Goal: Task Accomplishment & Management: Manage account settings

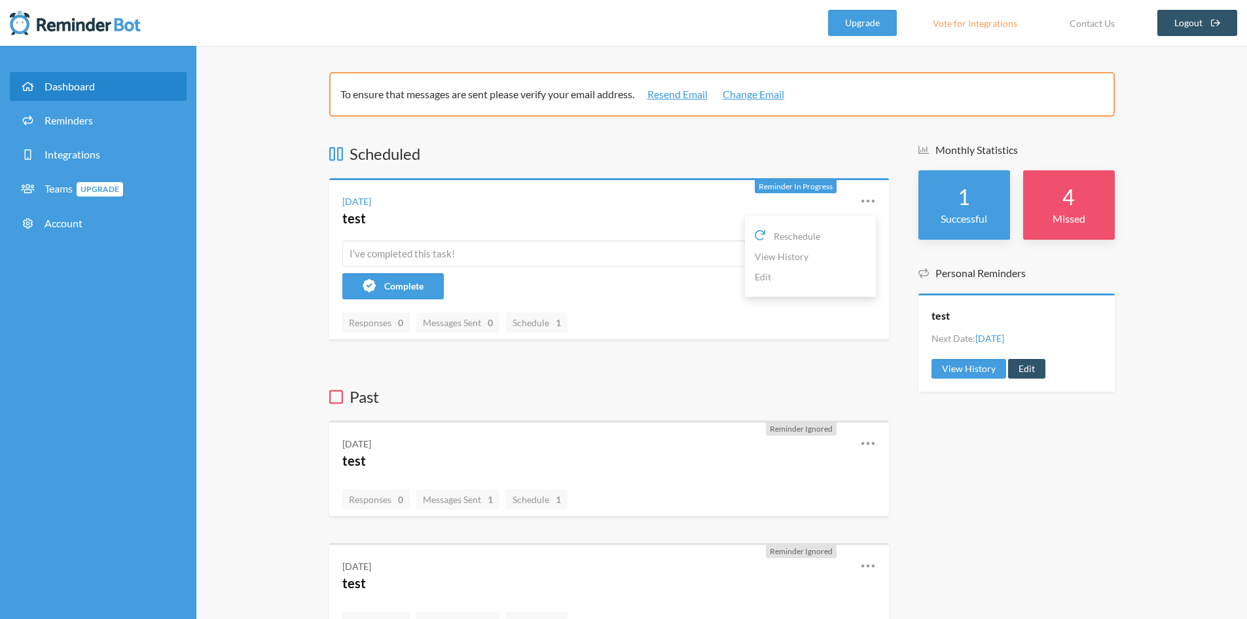
click at [879, 198] on div "[DATE] test Reschedule View History Edit" at bounding box center [609, 210] width 560 height 60
click at [767, 277] on link "Edit" at bounding box center [810, 277] width 111 height 20
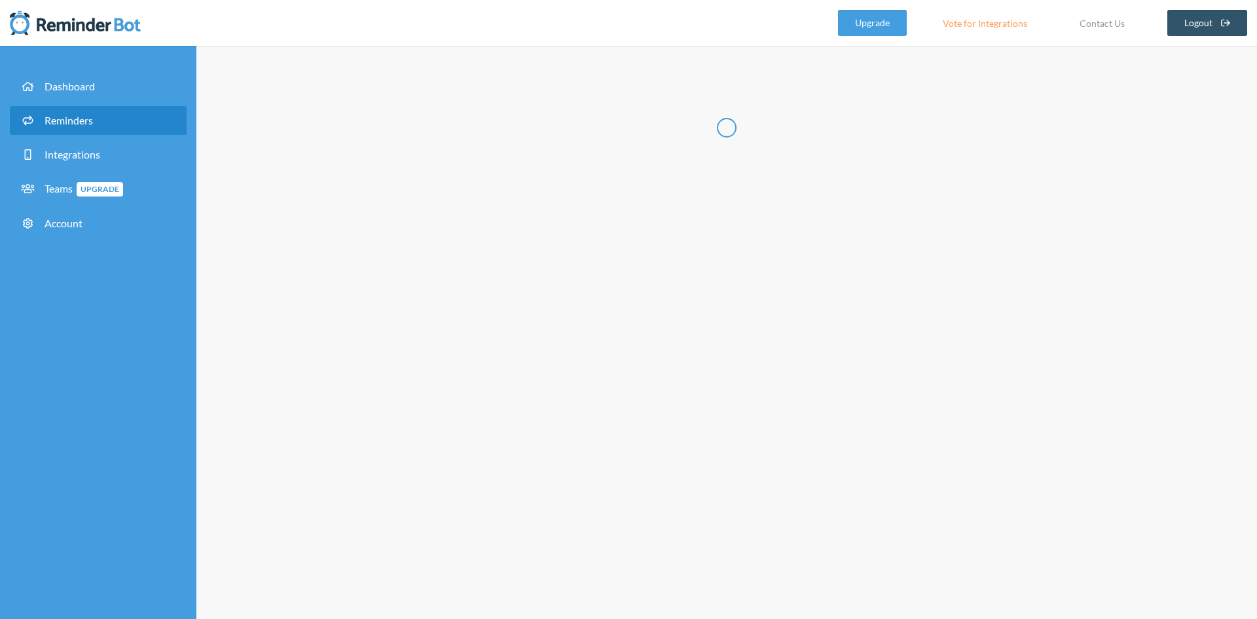
radio input "false"
radio input "true"
type input "test"
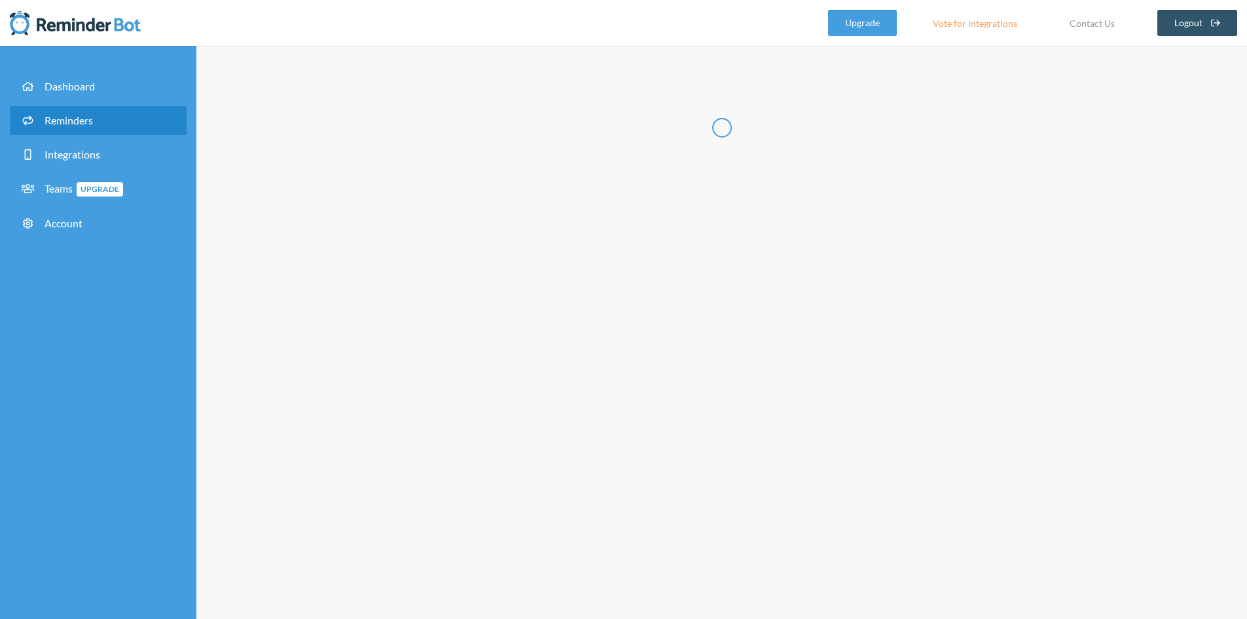
select select "13:45:00"
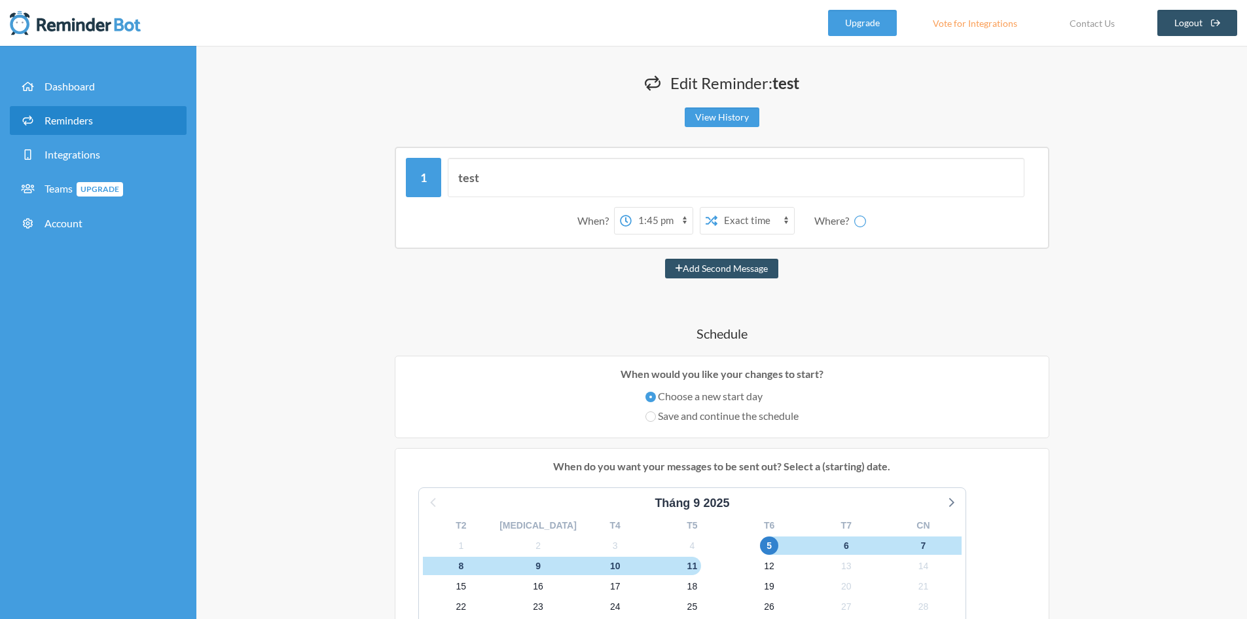
select select "spaces/AAQAsqYPH4s"
click at [537, 173] on input "test" at bounding box center [736, 177] width 577 height 39
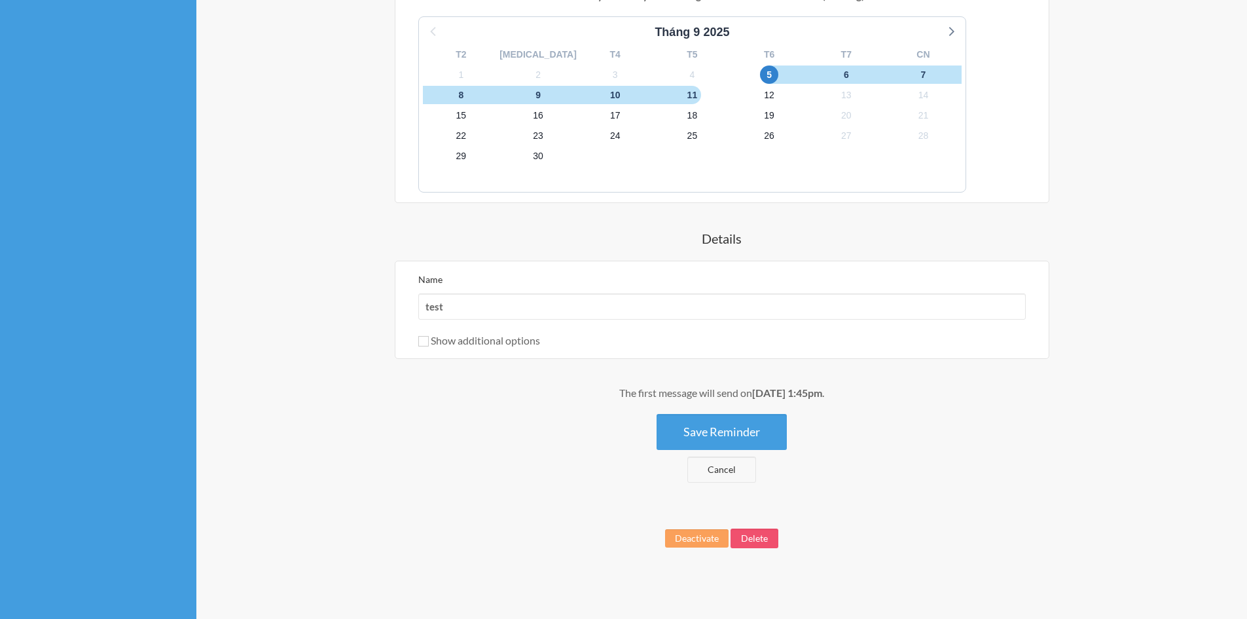
scroll to position [472, 0]
click at [746, 540] on button "Delete" at bounding box center [755, 537] width 48 height 20
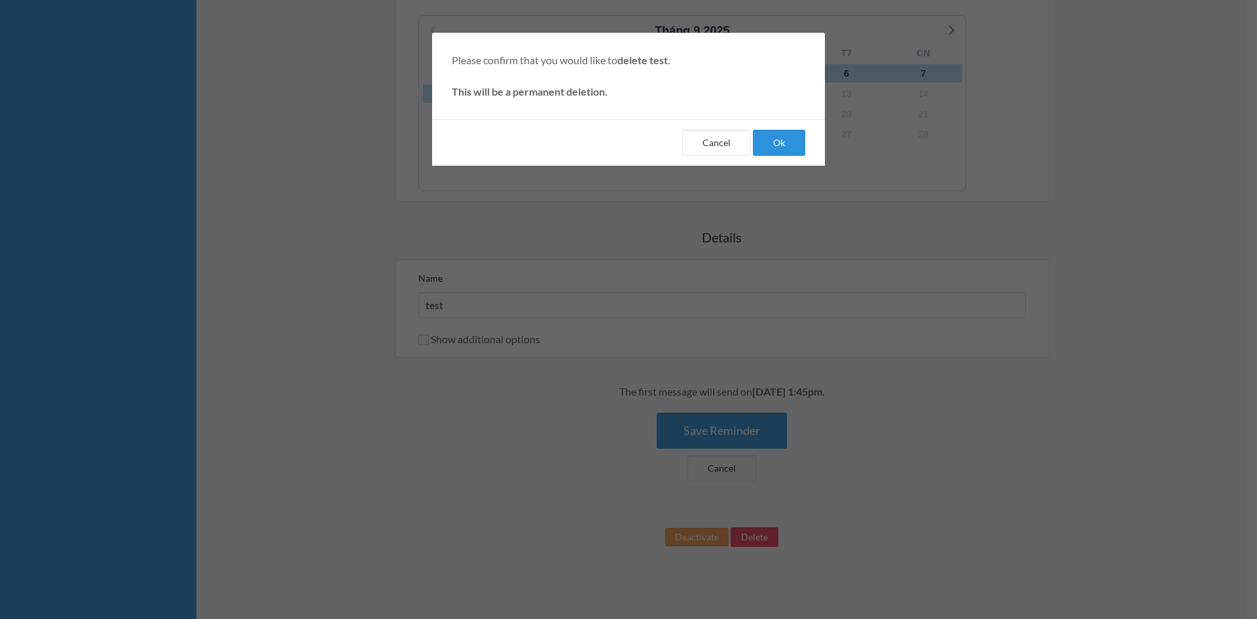
click at [773, 145] on button "Ok" at bounding box center [779, 143] width 52 height 26
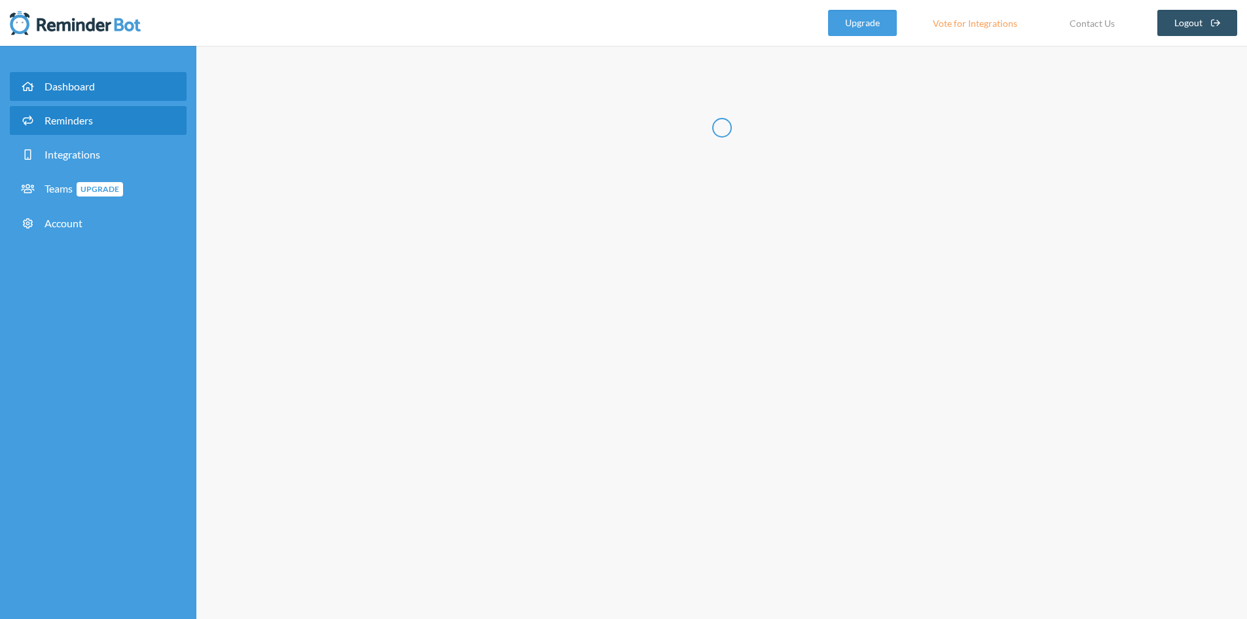
select select "10:30:00"
select select "11:30:00"
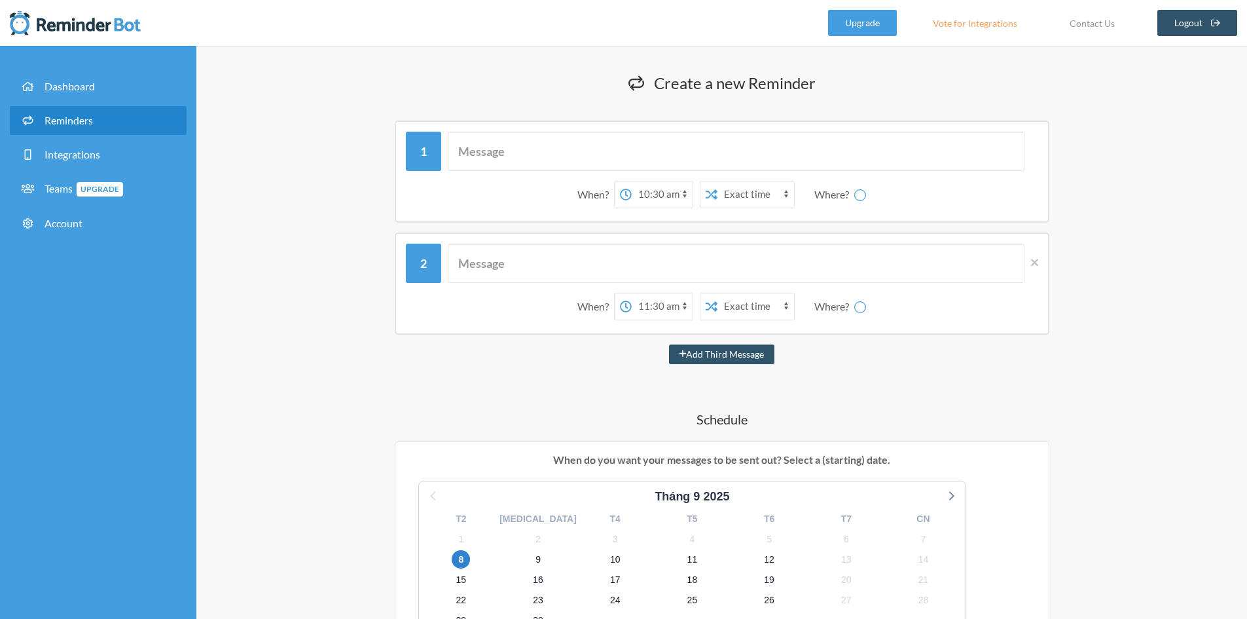
select select "spaces/AAQAsqYPH4s"
click at [1034, 267] on icon at bounding box center [1034, 263] width 7 height 12
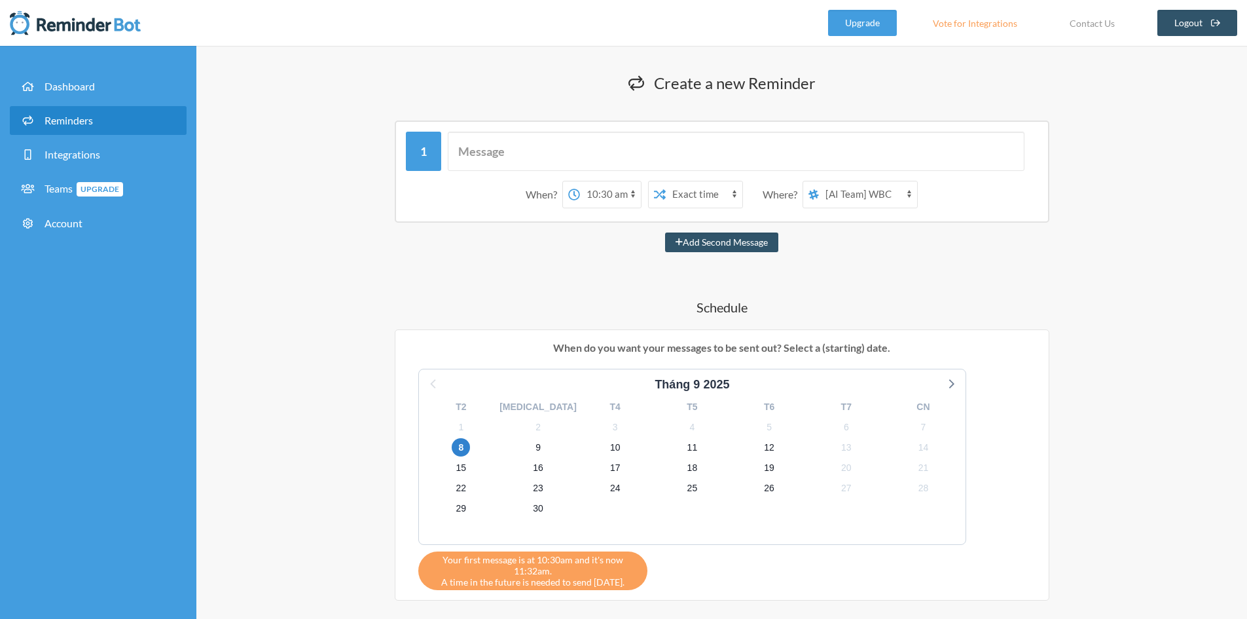
click at [1030, 136] on div at bounding box center [1032, 151] width 14 height 39
click at [548, 153] on input "text" at bounding box center [736, 151] width 577 height 39
click at [760, 431] on span "5" at bounding box center [769, 427] width 18 height 18
click at [813, 194] on icon at bounding box center [814, 194] width 10 height 10
click at [819, 194] on select "[PERSON_NAME] [PERSON_NAME] 02 (OMI.CON) [PERSON_NAME] [PERSON_NAME] 02 (OMI.CO…" at bounding box center [868, 194] width 98 height 26
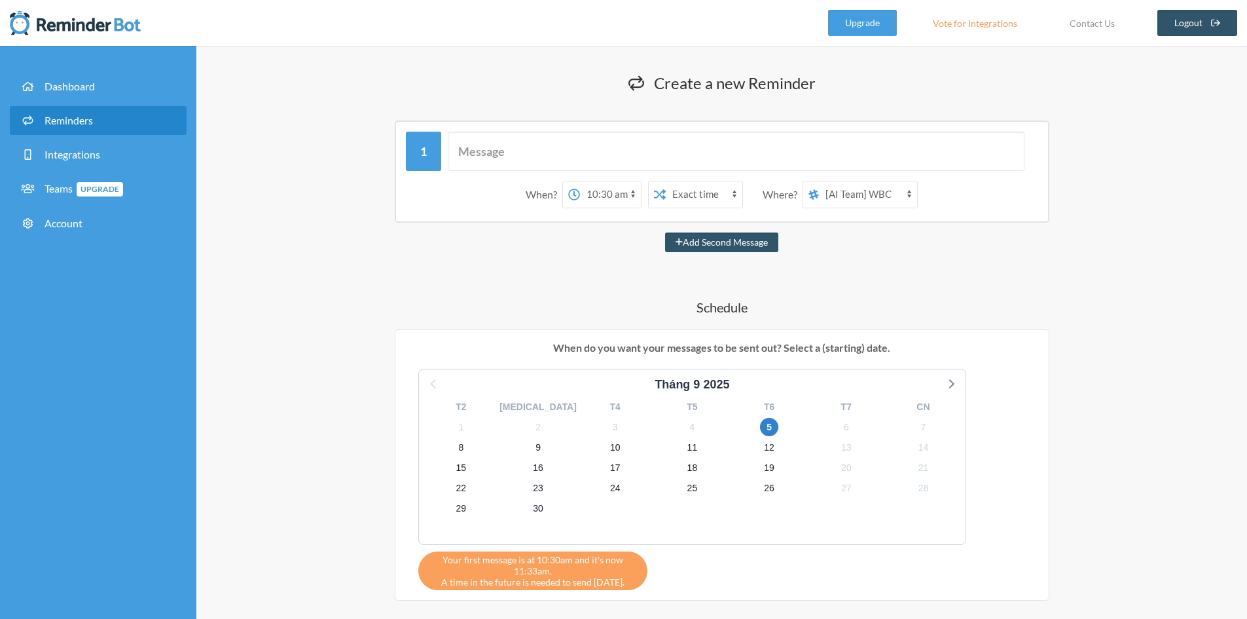
click at [901, 194] on select "[PERSON_NAME] [PERSON_NAME] 02 (OMI.CON) [PERSON_NAME] [PERSON_NAME] 02 (OMI.CO…" at bounding box center [868, 194] width 98 height 26
select select "spaces/AAQAjnfnN8E"
click at [820, 181] on select "[PERSON_NAME] [PERSON_NAME] 02 (OMI.CON) [PERSON_NAME] [PERSON_NAME] 02 (OMI.CO…" at bounding box center [868, 194] width 98 height 26
click at [707, 204] on select "Exact time Random time" at bounding box center [704, 194] width 77 height 26
click at [707, 199] on select "Exact time Random time" at bounding box center [704, 194] width 77 height 26
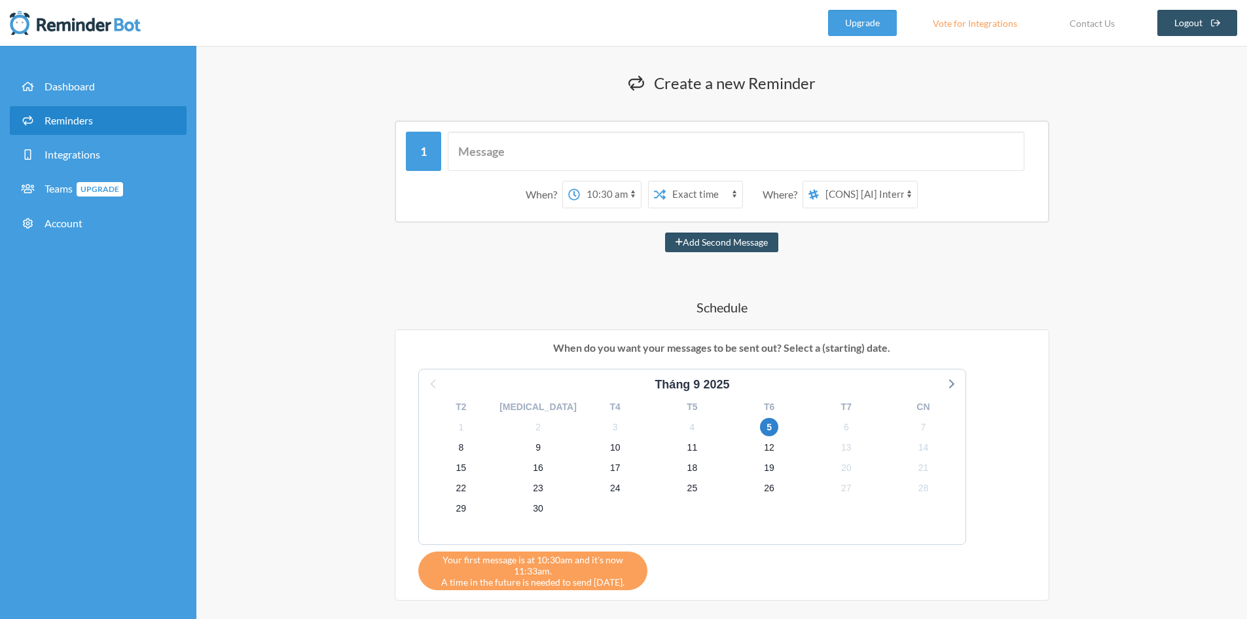
click at [598, 194] on select "12:00 am 12:15 am 12:30 am 12:45 am 1:00 am 1:15 am 1:30 am 1:45 am 2:00 am 2:1…" at bounding box center [610, 194] width 61 height 26
select select "14:00:00"
click at [580, 181] on select "12:00 am 12:15 am 12:30 am 12:45 am 1:00 am 1:15 am 1:30 am 1:45 am 2:00 am 2:1…" at bounding box center [610, 194] width 61 height 26
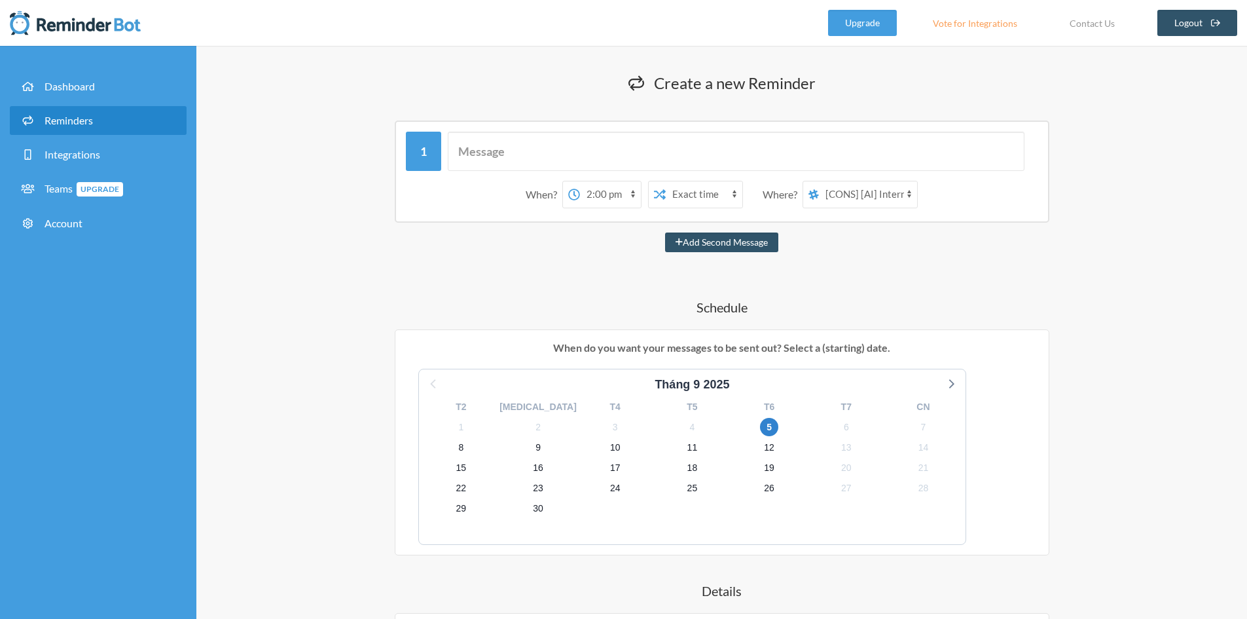
click at [697, 421] on label "Weekly" at bounding box center [705, 417] width 63 height 16
click at [684, 421] on input "Weekly" at bounding box center [679, 418] width 10 height 10
radio input "true"
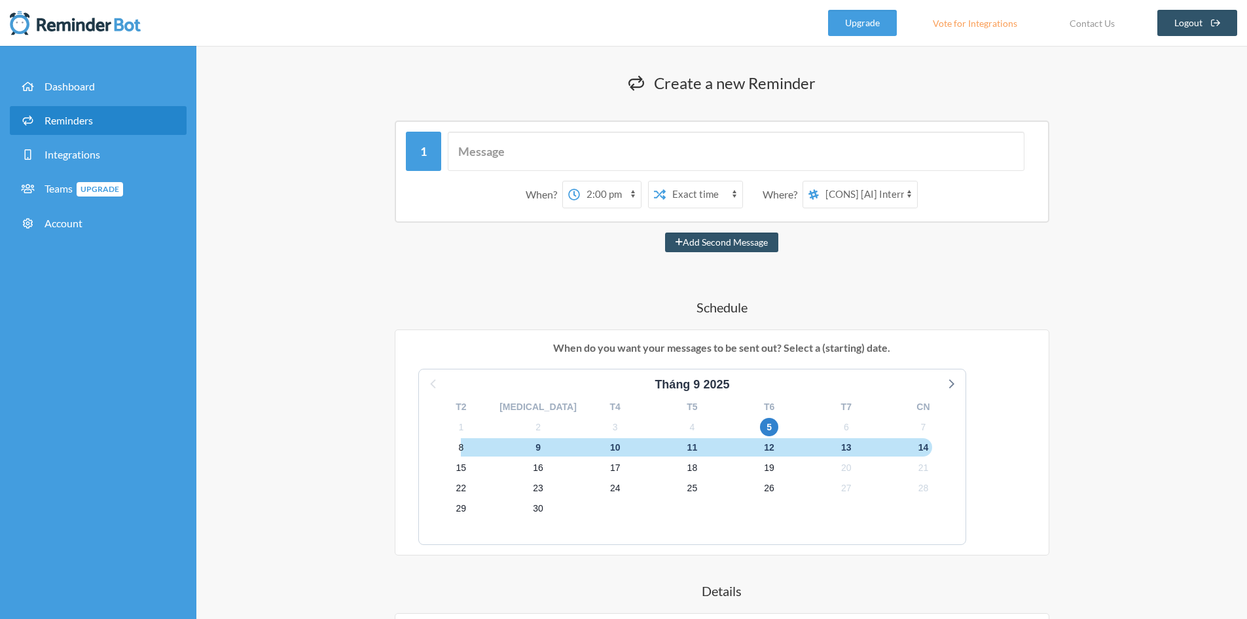
click at [787, 416] on label "No" at bounding box center [798, 417] width 70 height 16
click at [773, 416] on input "No" at bounding box center [768, 418] width 10 height 10
radio input "true"
click at [808, 426] on div "6" at bounding box center [846, 427] width 77 height 20
click at [838, 428] on span "6" at bounding box center [847, 427] width 18 height 18
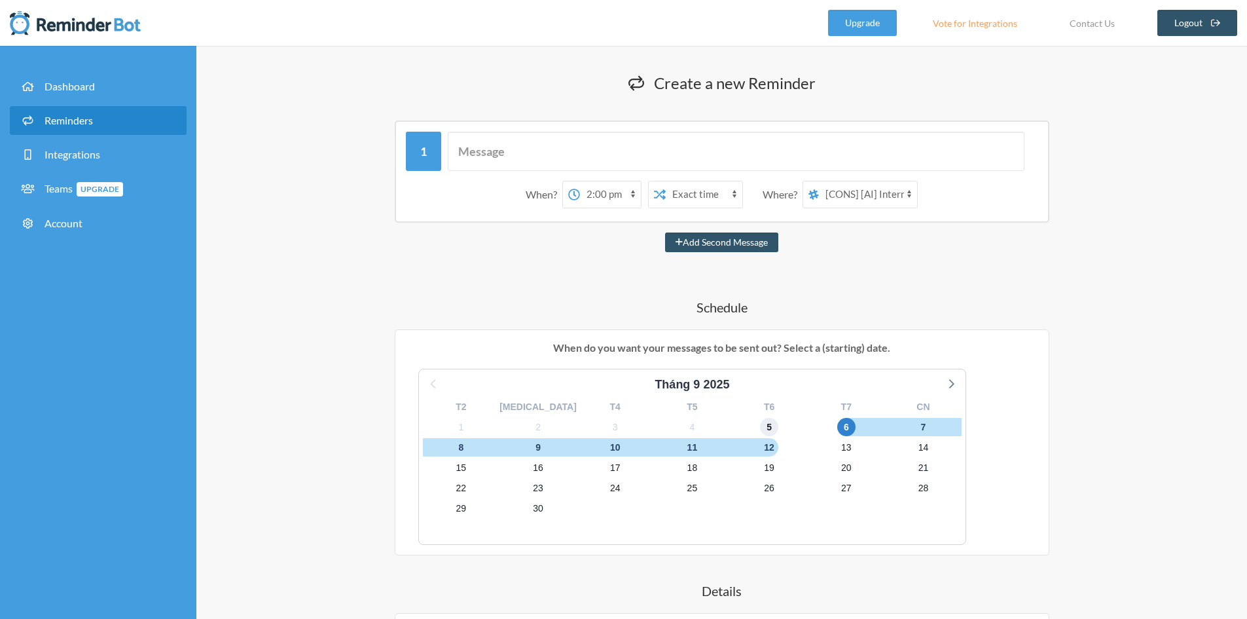
click at [760, 430] on span "5" at bounding box center [769, 427] width 18 height 18
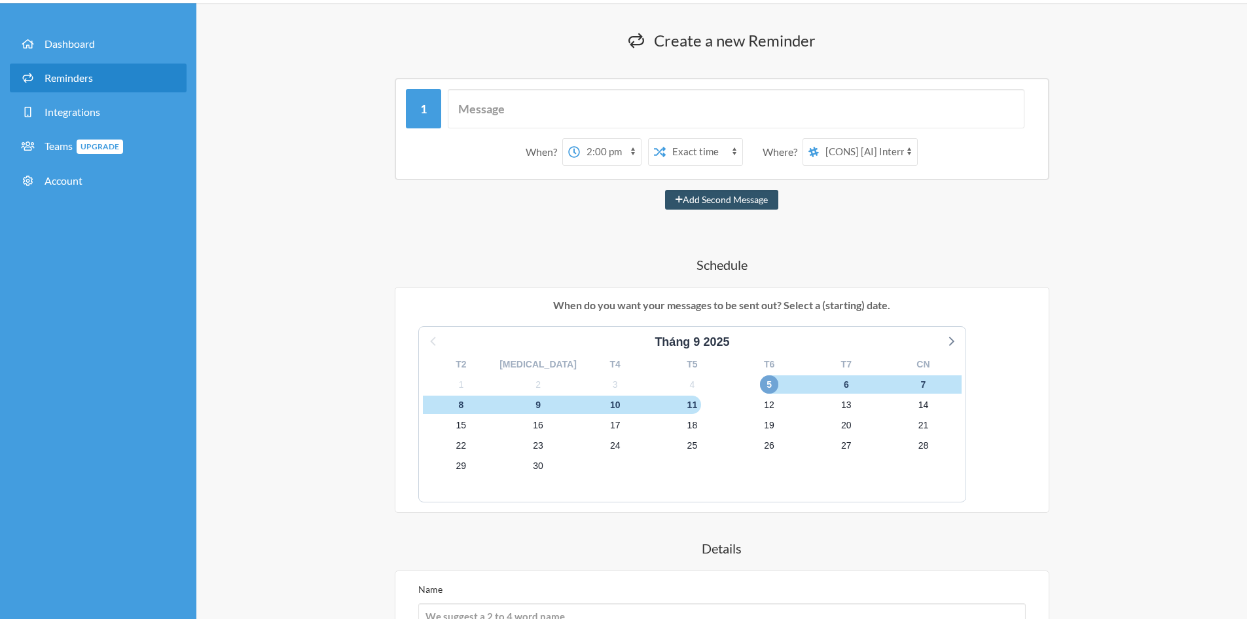
scroll to position [65, 0]
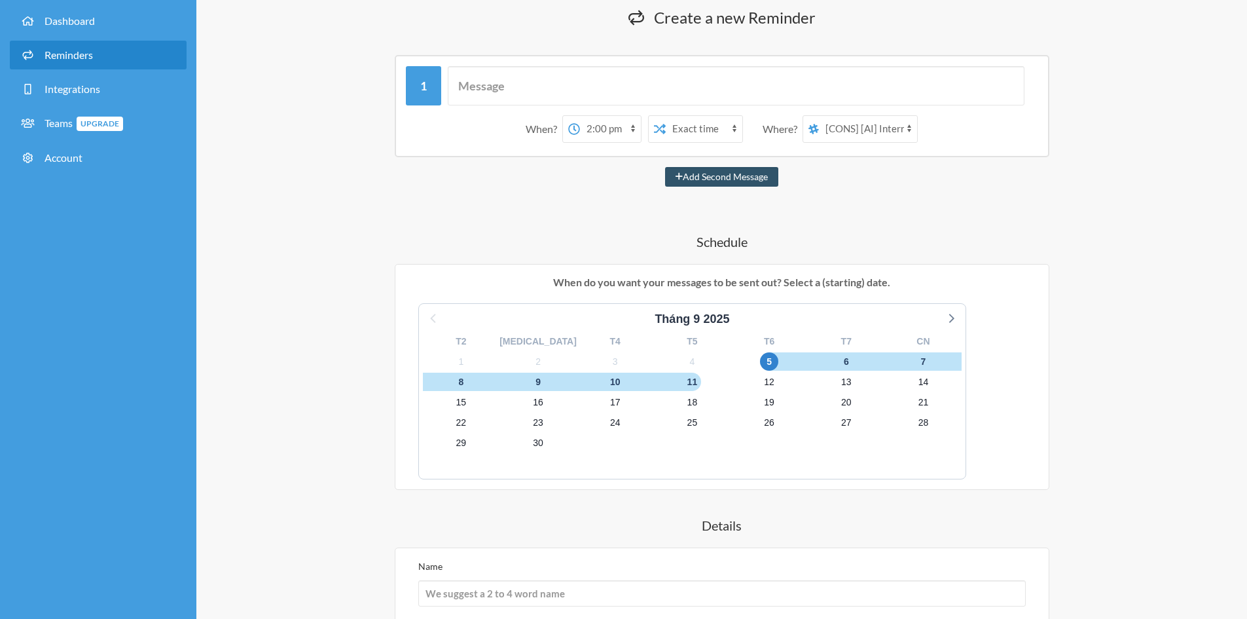
click at [777, 329] on label "Yes" at bounding box center [798, 332] width 70 height 16
click at [773, 329] on input "Yes" at bounding box center [768, 332] width 10 height 10
radio input "true"
click at [777, 329] on label "Yes" at bounding box center [798, 332] width 70 height 16
click at [773, 329] on input "Yes" at bounding box center [768, 332] width 10 height 10
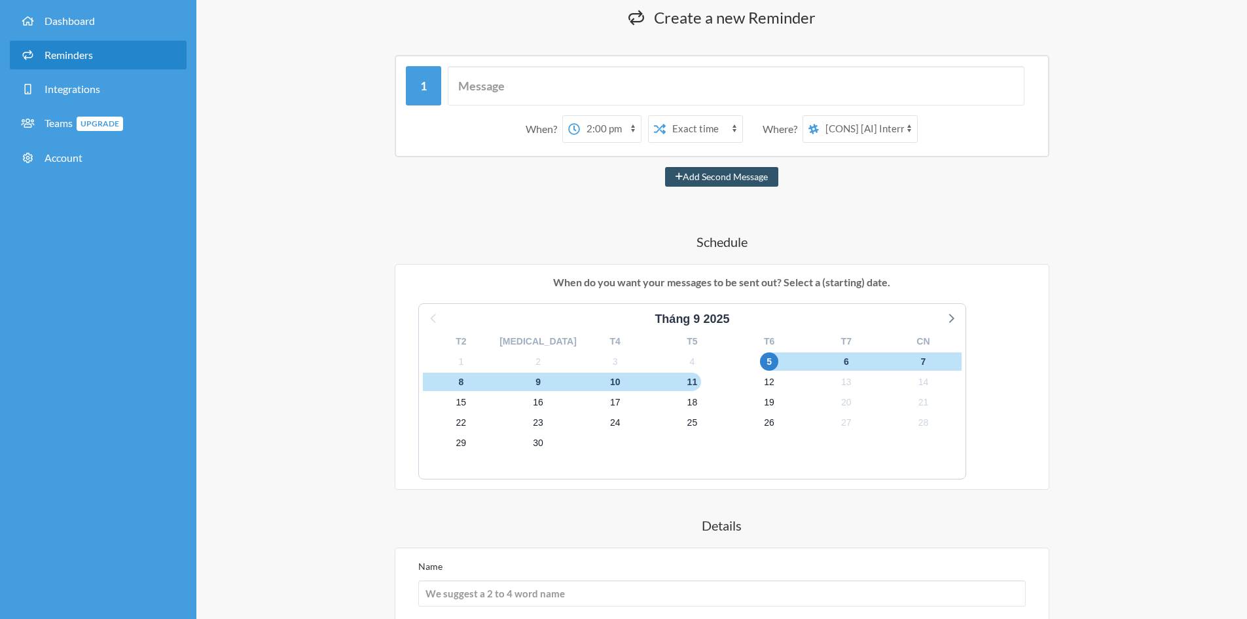
click at [772, 343] on div "Yes" at bounding box center [798, 334] width 70 height 20
click at [772, 347] on input "No" at bounding box center [768, 352] width 10 height 10
radio input "true"
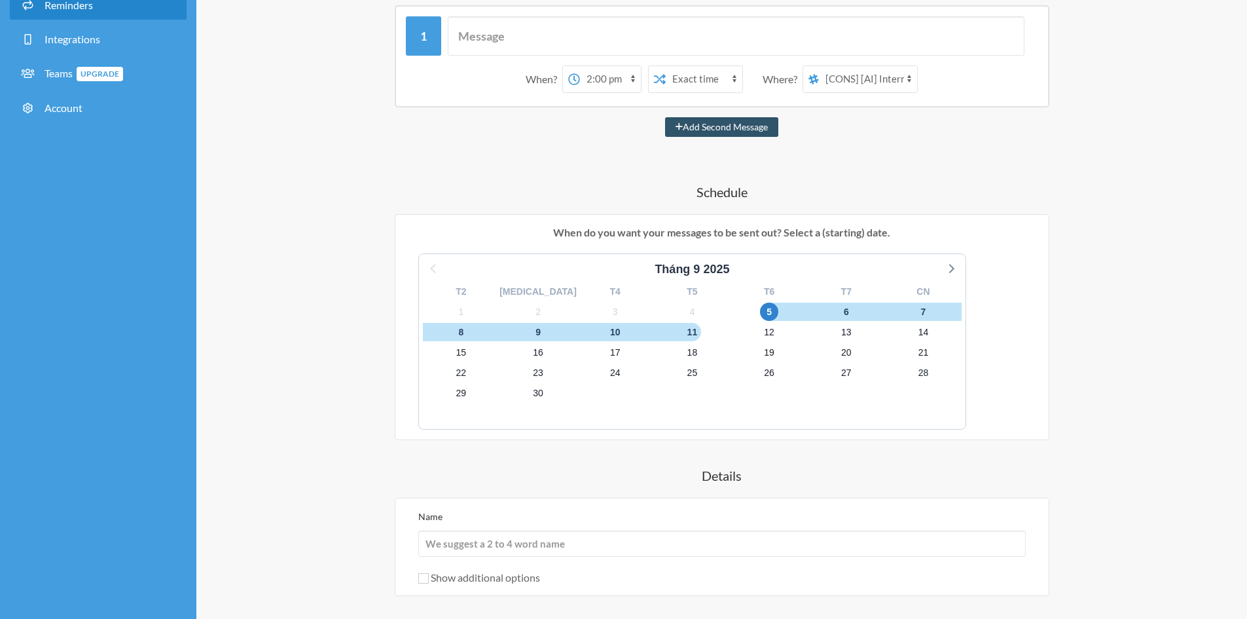
scroll to position [196, 0]
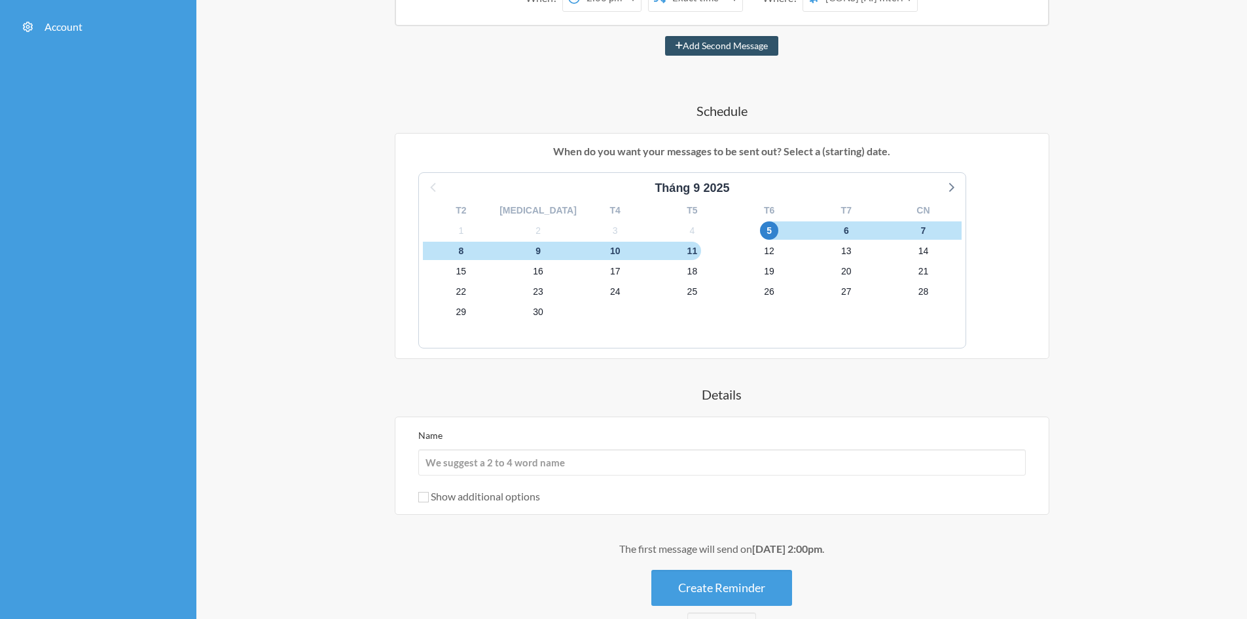
click at [779, 202] on label "Yes" at bounding box center [798, 201] width 70 height 16
click at [773, 202] on input "Yes" at bounding box center [768, 201] width 10 height 10
radio input "true"
click at [654, 227] on div "4" at bounding box center [692, 231] width 77 height 20
click at [683, 227] on span "4" at bounding box center [692, 230] width 18 height 18
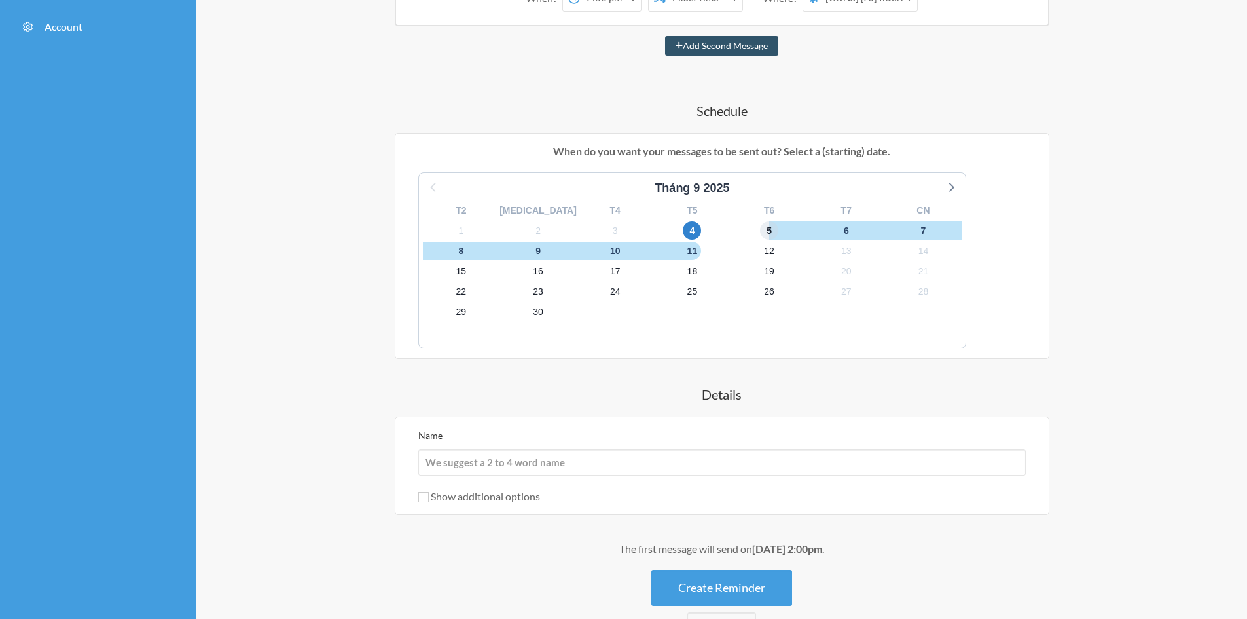
click at [760, 232] on span "5" at bounding box center [769, 230] width 18 height 18
click at [781, 220] on label "No" at bounding box center [798, 221] width 70 height 16
click at [773, 220] on input "No" at bounding box center [768, 221] width 10 height 10
radio input "true"
click at [781, 196] on label "Yes" at bounding box center [798, 201] width 70 height 16
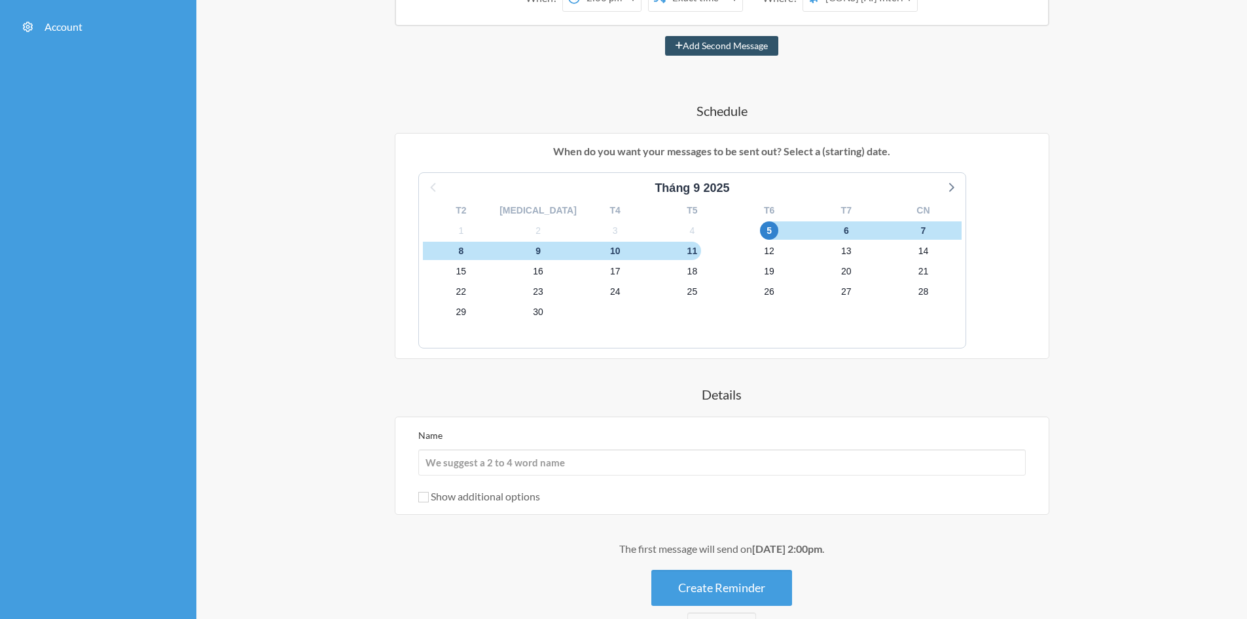
click at [773, 196] on input "Yes" at bounding box center [768, 201] width 10 height 10
radio input "true"
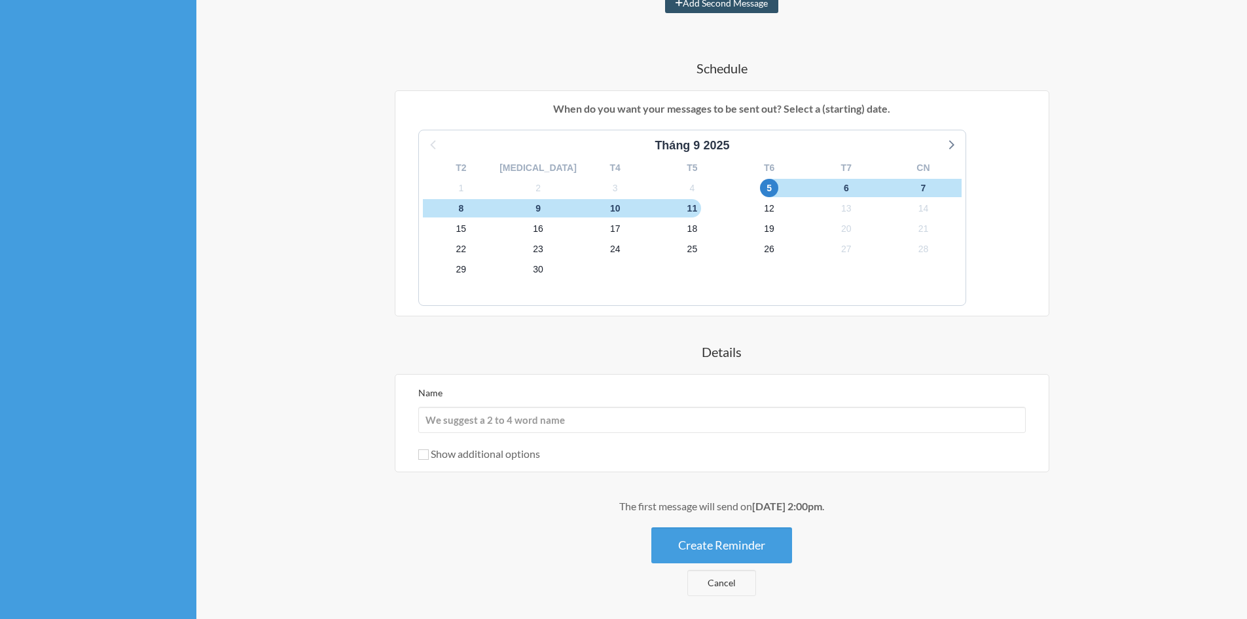
scroll to position [262, 0]
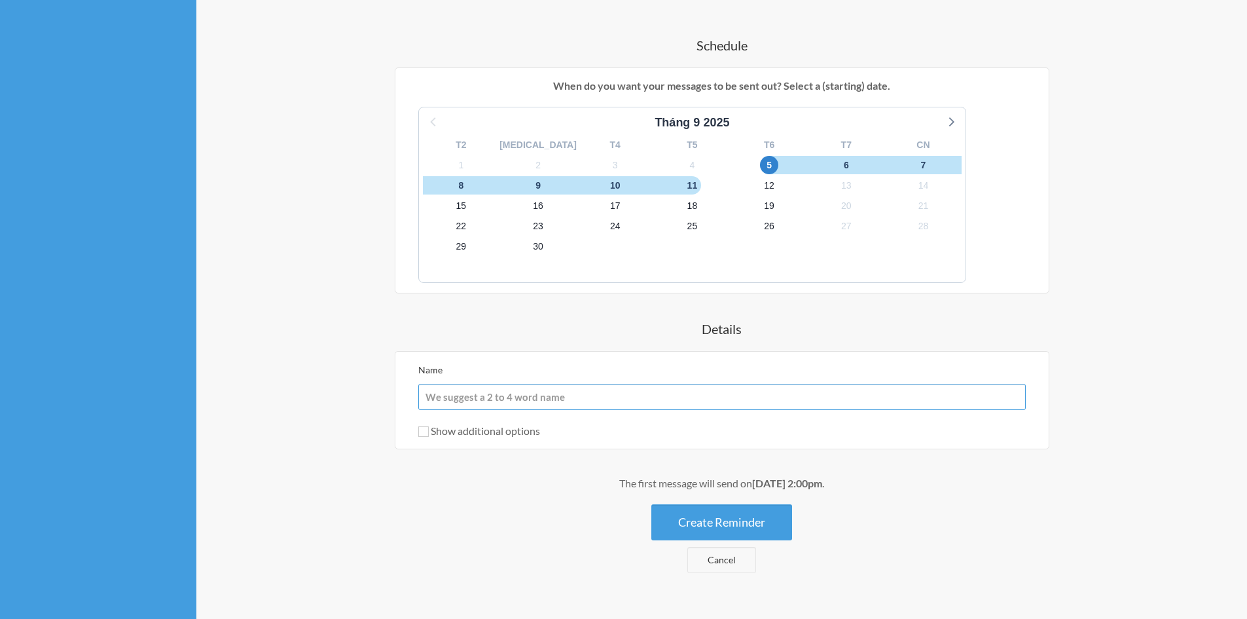
click at [566, 405] on input "Name" at bounding box center [722, 397] width 608 height 26
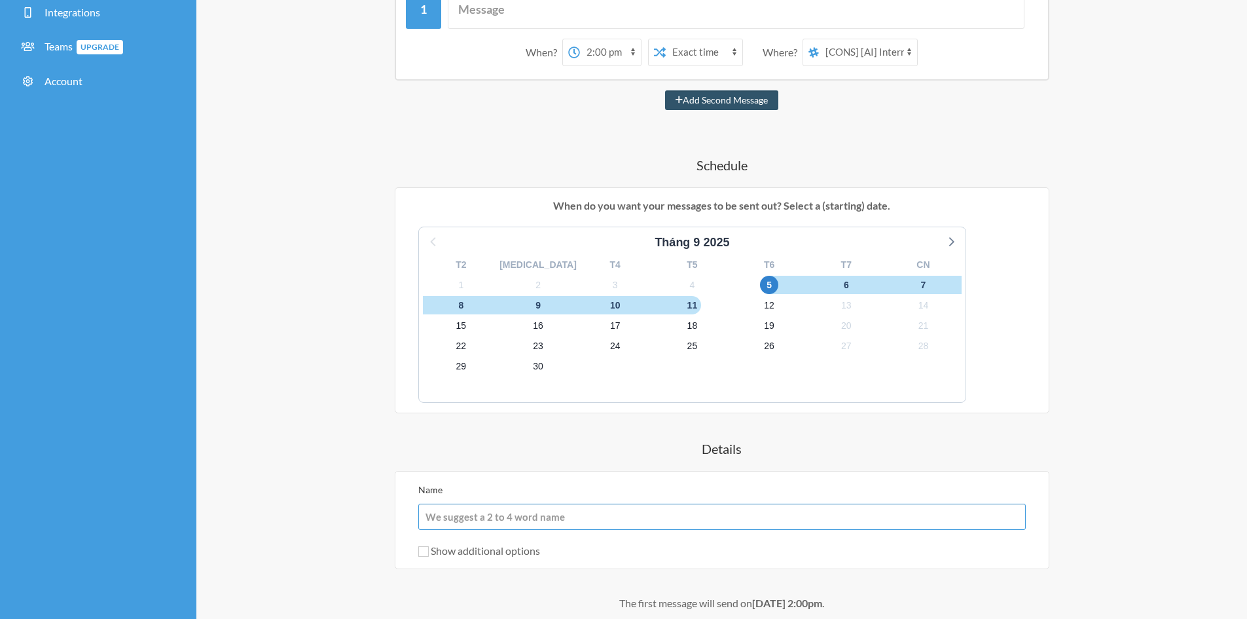
scroll to position [288, 0]
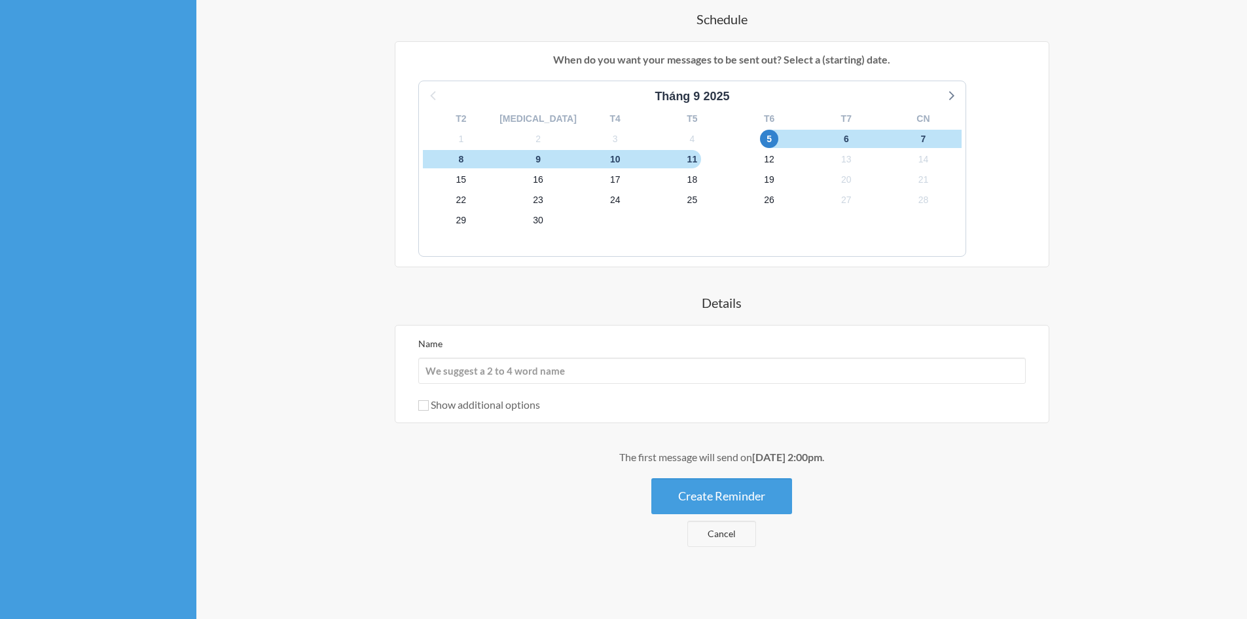
click at [445, 409] on label "Show additional options" at bounding box center [479, 404] width 122 height 12
click at [429, 409] on input "Show additional options" at bounding box center [423, 405] width 10 height 10
checkbox input "true"
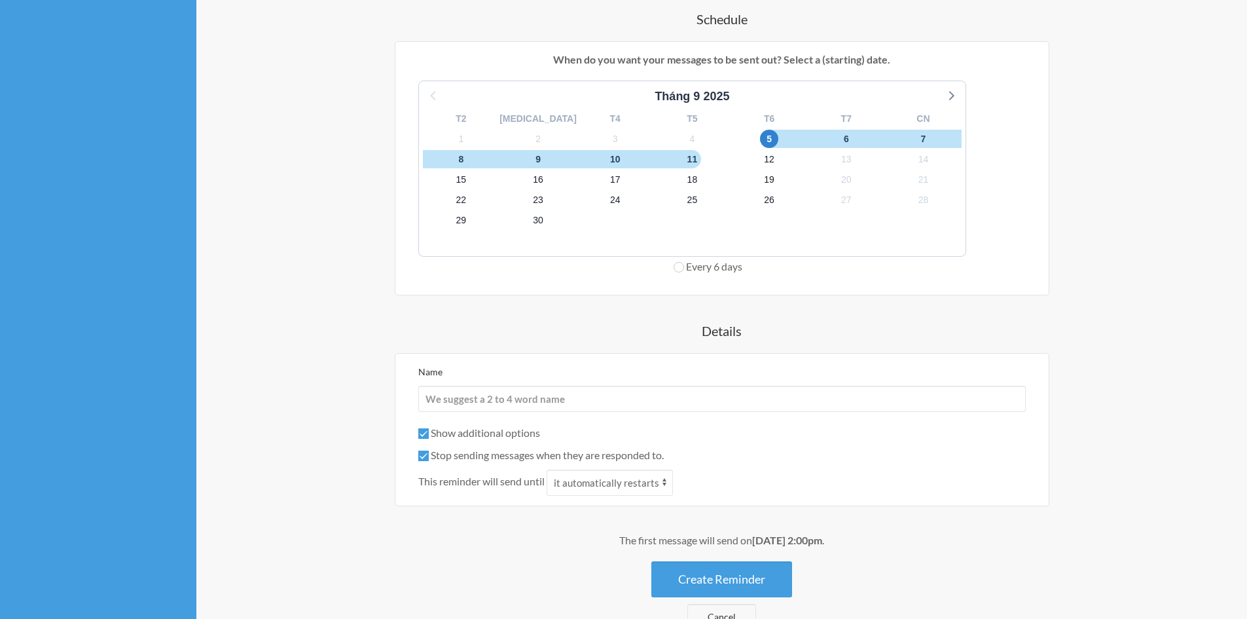
click at [454, 453] on label "Stop sending messages when they are responded to." at bounding box center [541, 455] width 246 height 12
click at [429, 453] on input "Stop sending messages when they are responded to." at bounding box center [423, 456] width 10 height 10
checkbox input "false"
click at [454, 437] on label "Show additional options" at bounding box center [479, 432] width 122 height 12
click at [429, 437] on input "Show additional options" at bounding box center [423, 433] width 10 height 10
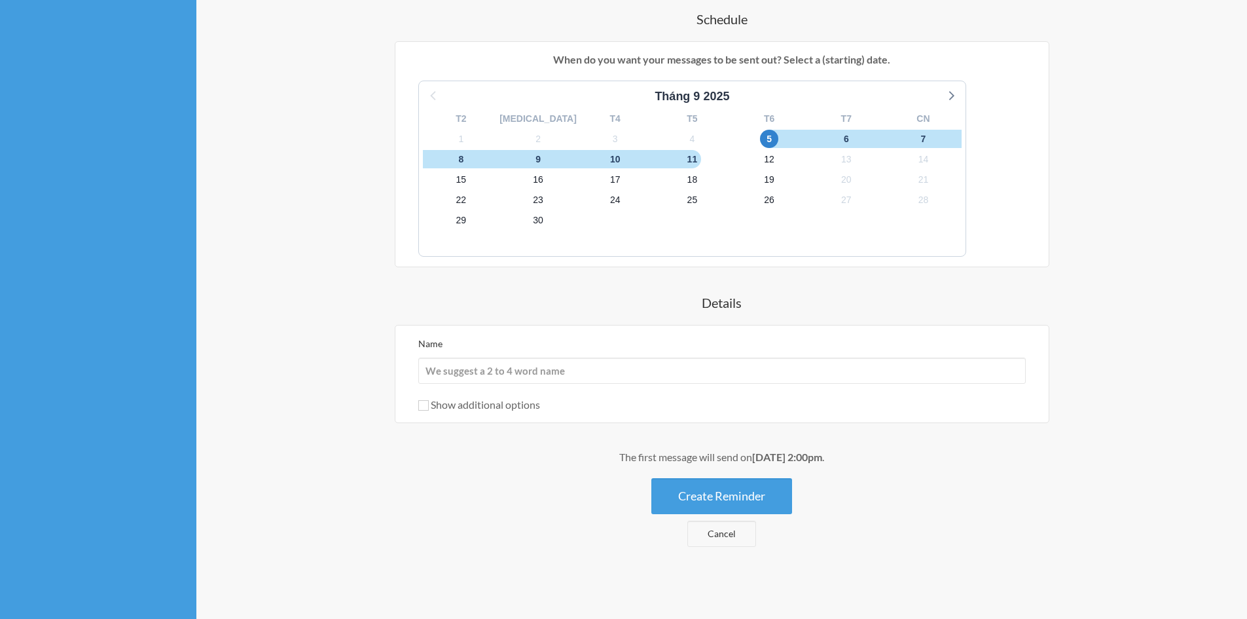
click at [463, 398] on label "Show additional options" at bounding box center [479, 404] width 122 height 12
click at [429, 400] on input "Show additional options" at bounding box center [423, 405] width 10 height 10
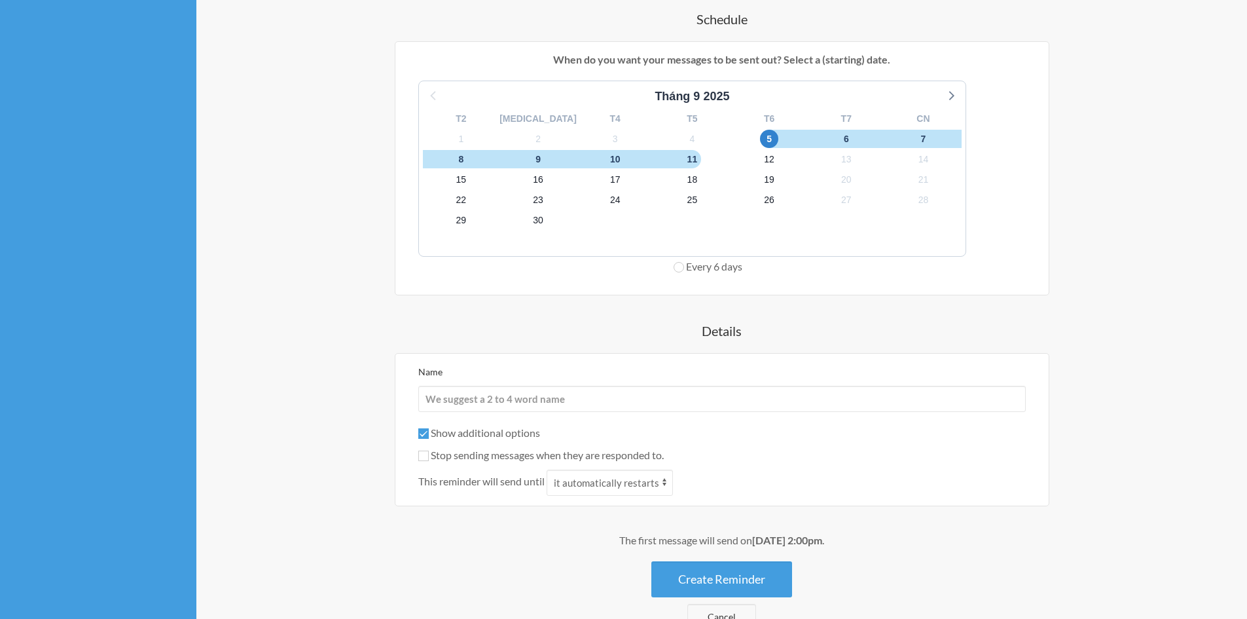
click at [463, 433] on label "Show additional options" at bounding box center [479, 432] width 122 height 12
click at [429, 433] on input "Show additional options" at bounding box center [423, 433] width 10 height 10
checkbox input "false"
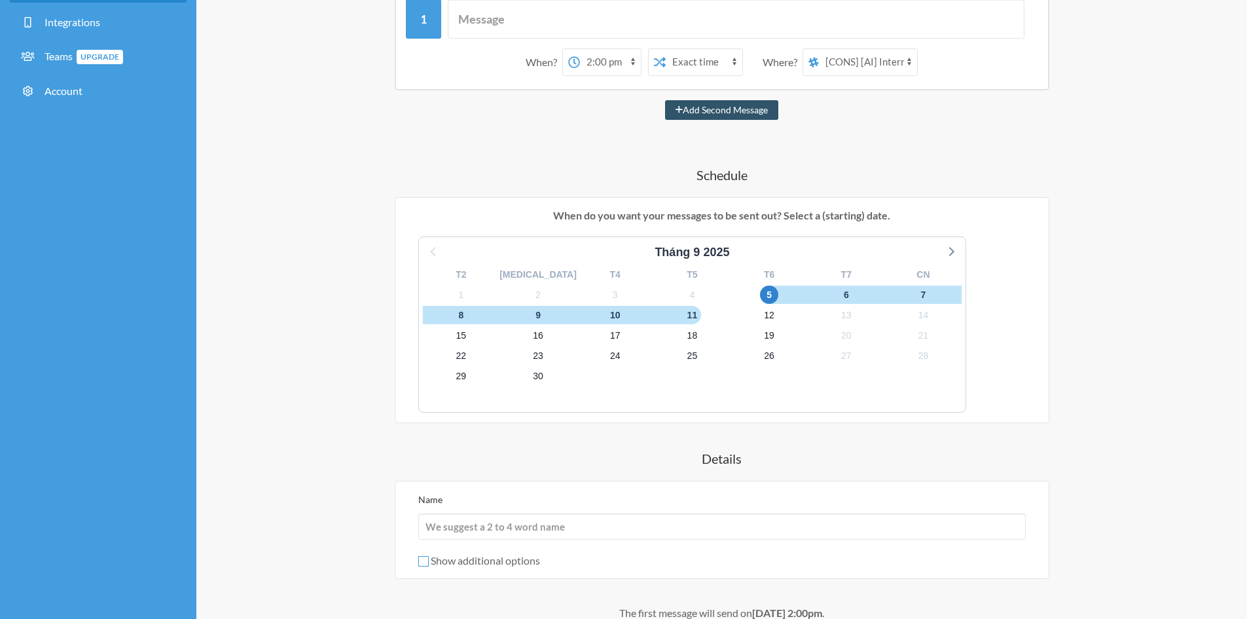
scroll to position [26, 0]
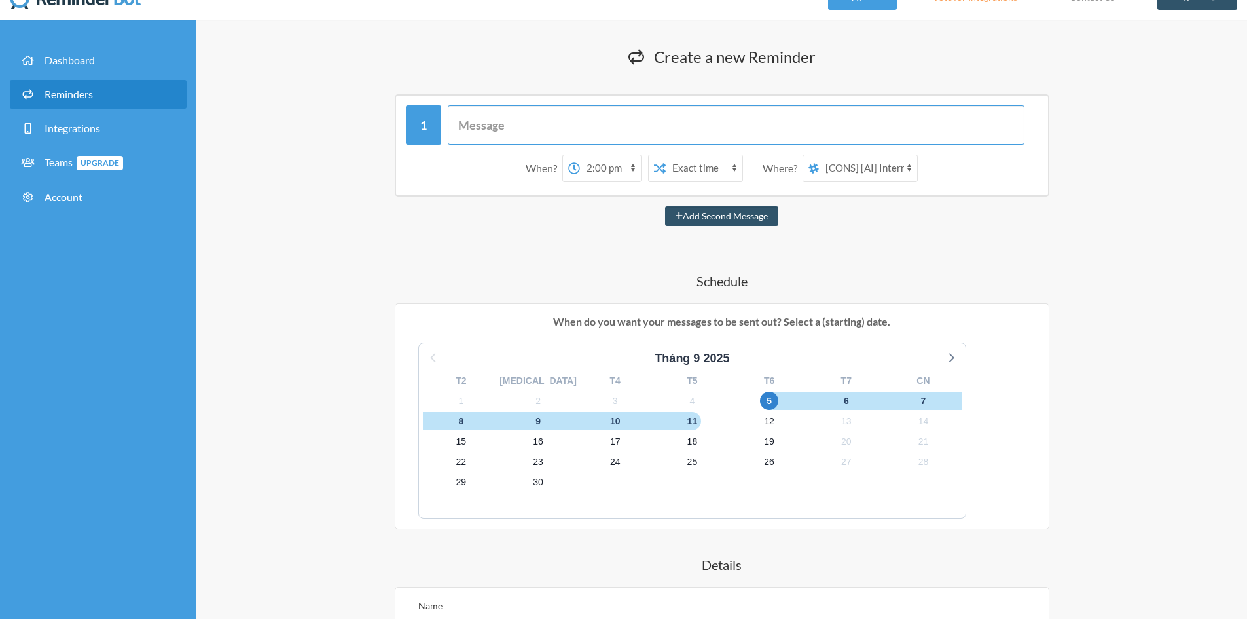
click at [583, 136] on input "text" at bounding box center [736, 124] width 577 height 39
drag, startPoint x: 623, startPoint y: 123, endPoint x: 579, endPoint y: 118, distance: 44.8
click at [578, 118] on input "Tạo báo [PERSON_NAME] và Logtime" at bounding box center [736, 124] width 577 height 39
click at [640, 130] on input "Tạo báo [PERSON_NAME] và Logtime" at bounding box center [736, 124] width 577 height 39
click at [604, 225] on div "Add Second Message" at bounding box center [722, 216] width 786 height 20
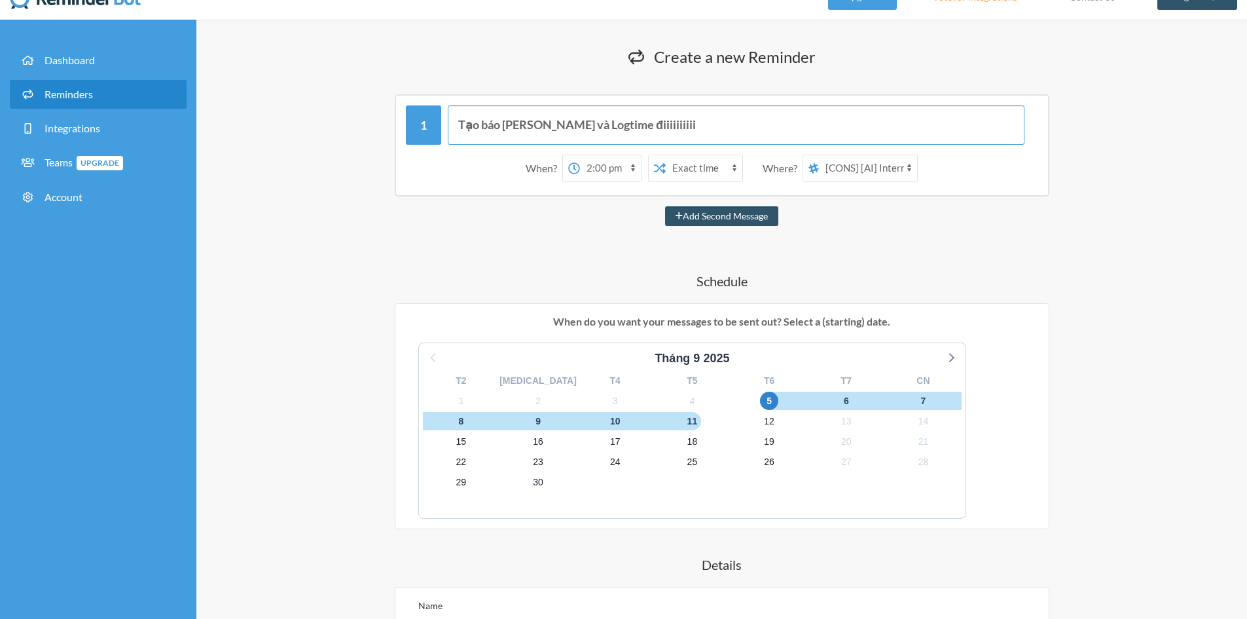
click at [677, 124] on input "Tạo báo [PERSON_NAME] và Logtime điiiiiiiiii" at bounding box center [736, 124] width 577 height 39
type input "Tạo báo [PERSON_NAME] và Logtime điiiiiiiiii !!!!"
click at [599, 246] on div "Tạo báo [PERSON_NAME] và Logtime điiiiiiiiii !!!! When? 12:00 am 12:15 am 12:30…" at bounding box center [722, 451] width 786 height 714
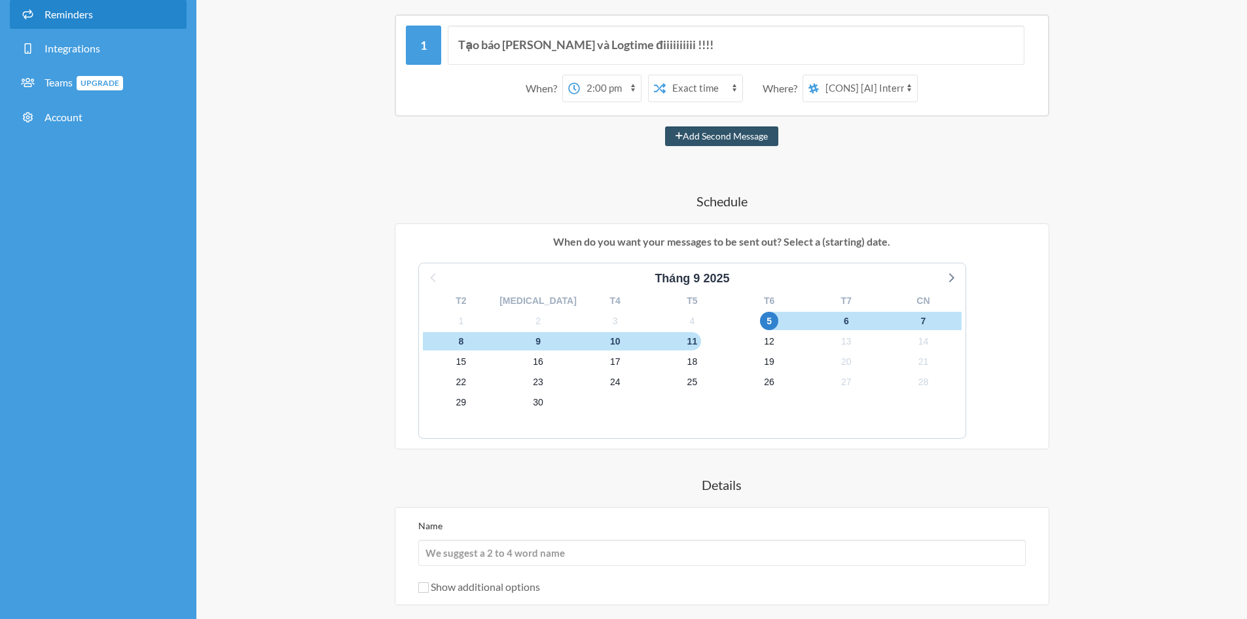
scroll to position [223, 0]
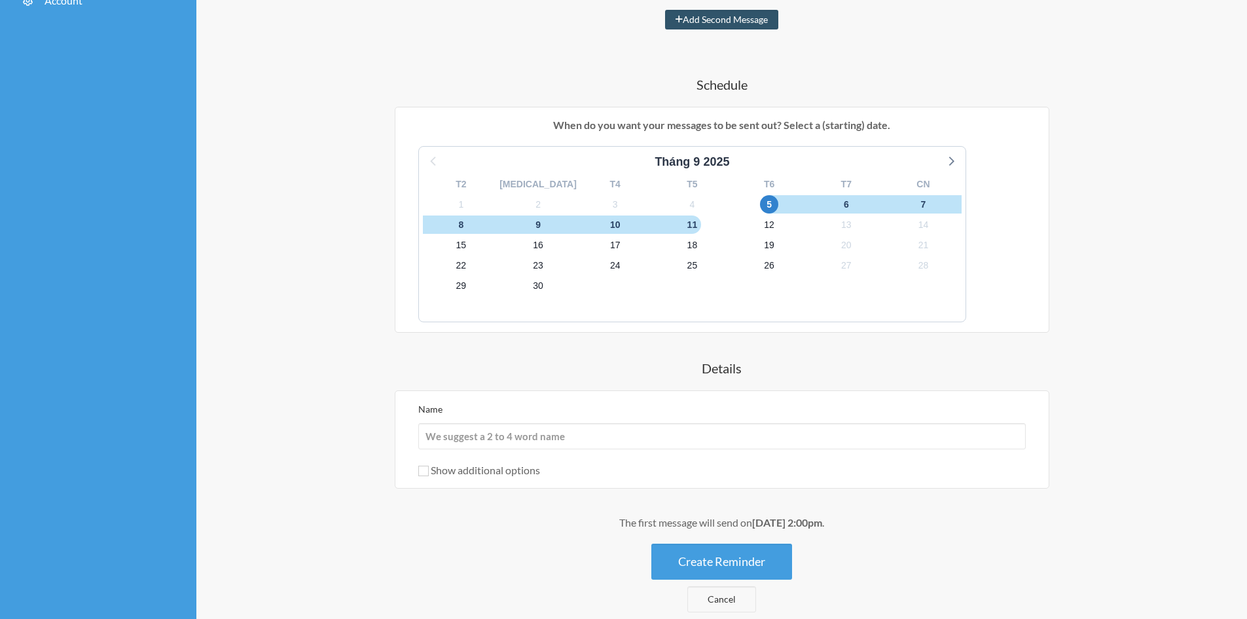
click at [715, 523] on div "The first message will send on [DATE] 2:00pm ." at bounding box center [722, 523] width 786 height 16
copy div "The first message will send on [DATE] 2:00pm ."
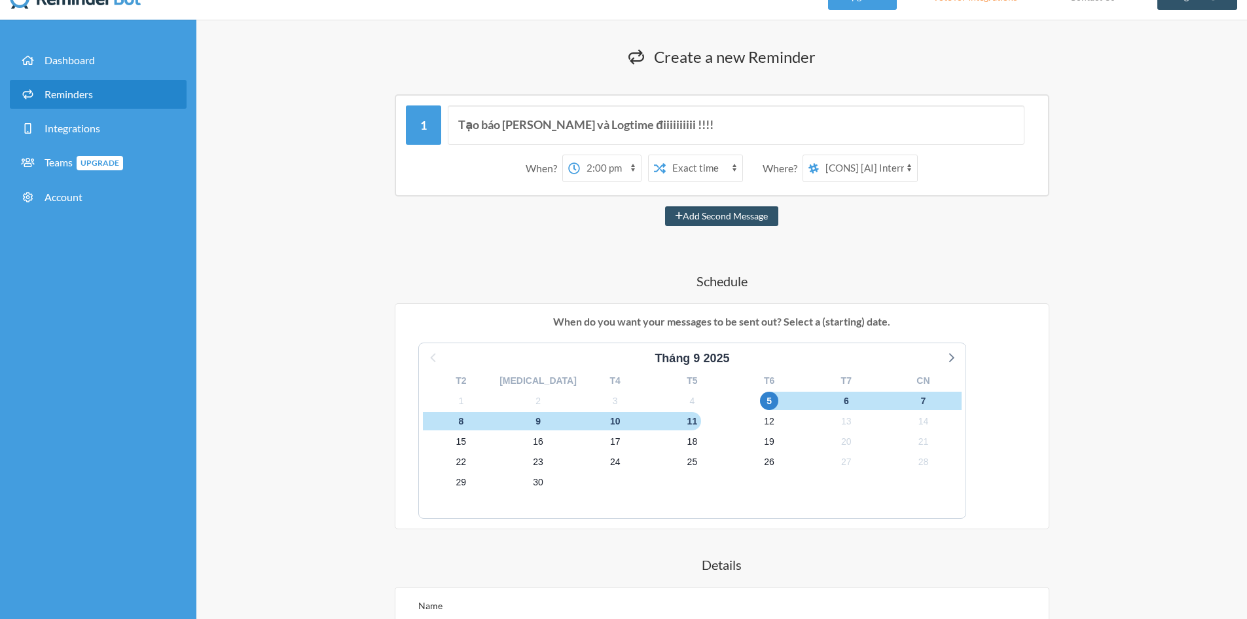
scroll to position [288, 0]
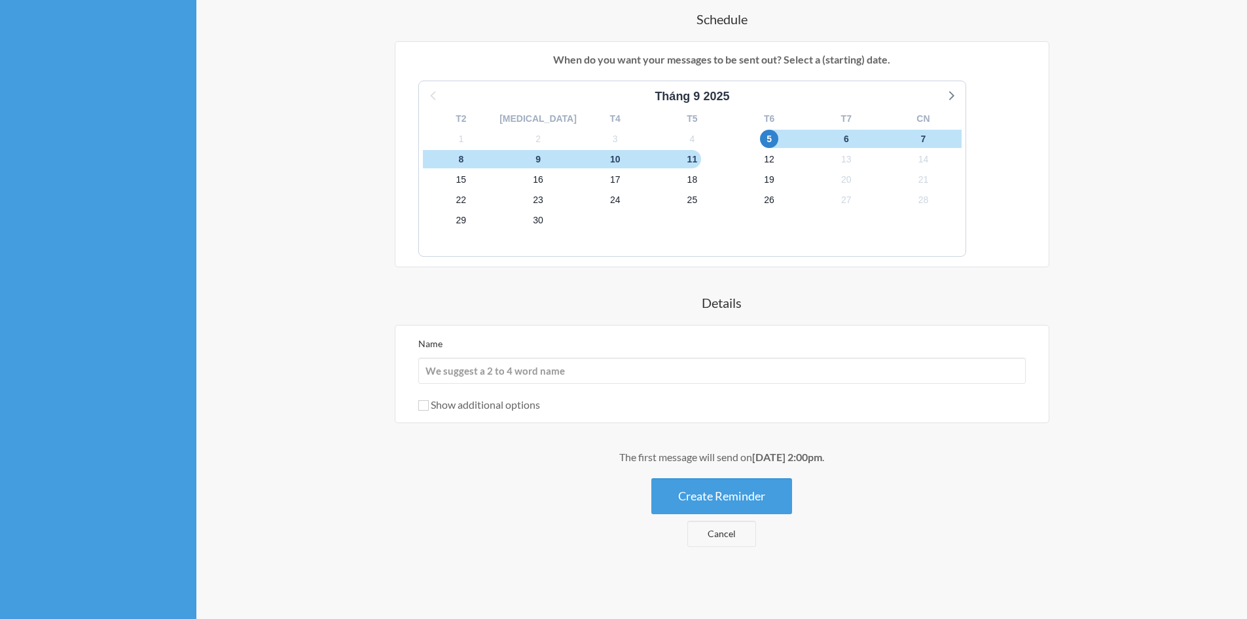
click at [720, 299] on h4 "Details" at bounding box center [722, 302] width 786 height 18
click at [680, 376] on input "Name" at bounding box center [722, 371] width 608 height 26
drag, startPoint x: 715, startPoint y: 499, endPoint x: 603, endPoint y: 267, distance: 257.4
click at [611, 292] on div "Tạo báo [PERSON_NAME] và Logtime điiiiiiiiii !!!! When? 12:00 am 12:15 am 12:30…" at bounding box center [722, 189] width 786 height 714
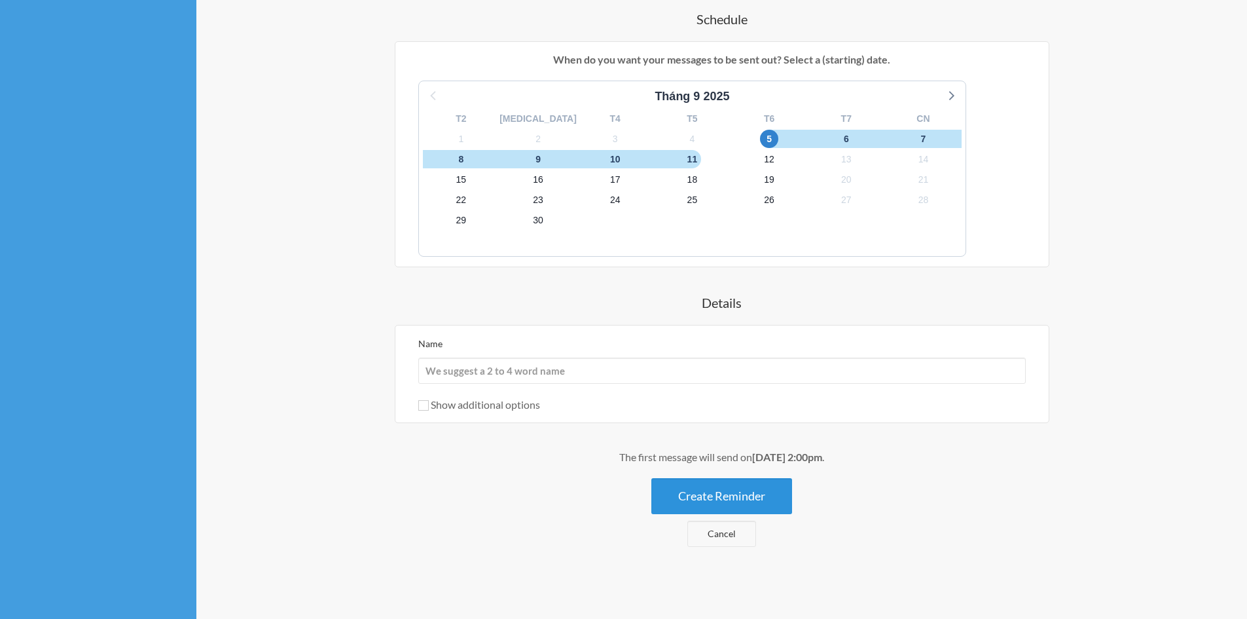
click at [730, 497] on button "Create Reminder" at bounding box center [722, 496] width 141 height 36
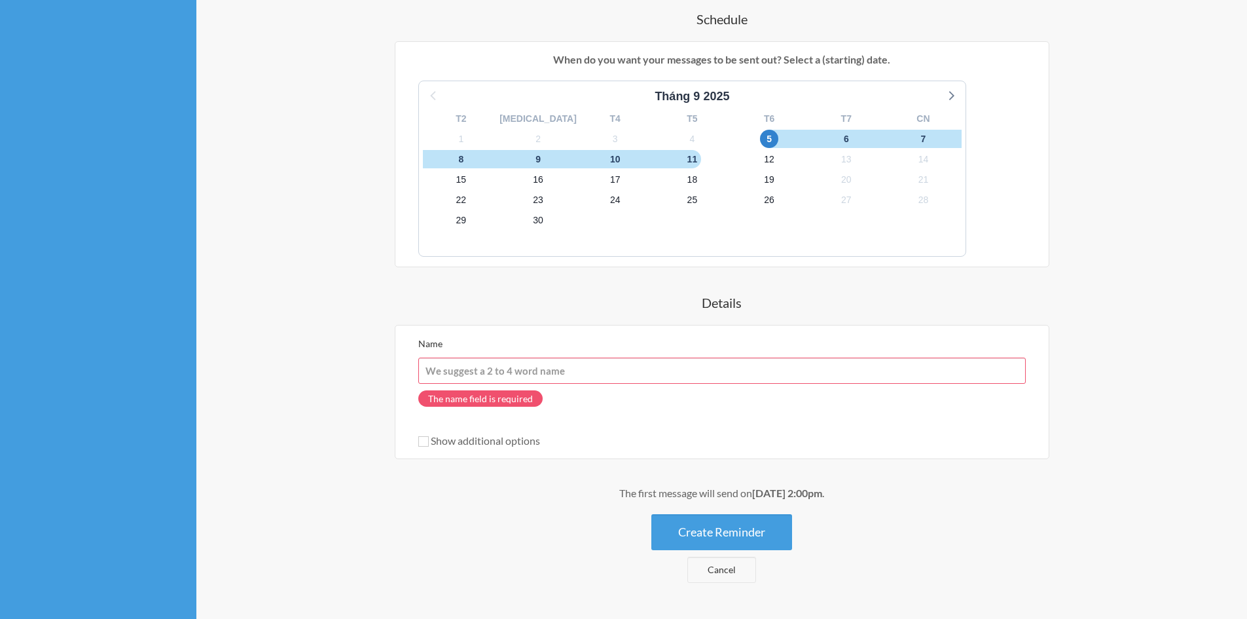
click at [567, 378] on input "Name" at bounding box center [722, 371] width 608 height 26
click at [637, 373] on input "Name" at bounding box center [722, 371] width 608 height 26
click at [621, 303] on h4 "Details" at bounding box center [722, 302] width 786 height 18
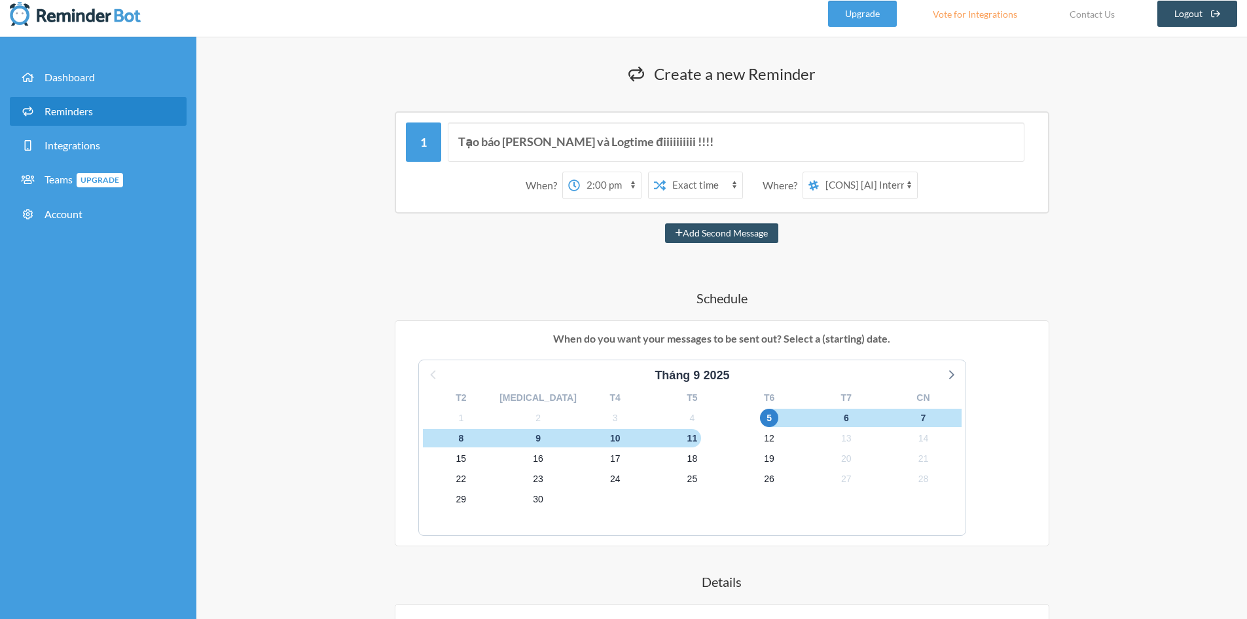
scroll to position [0, 0]
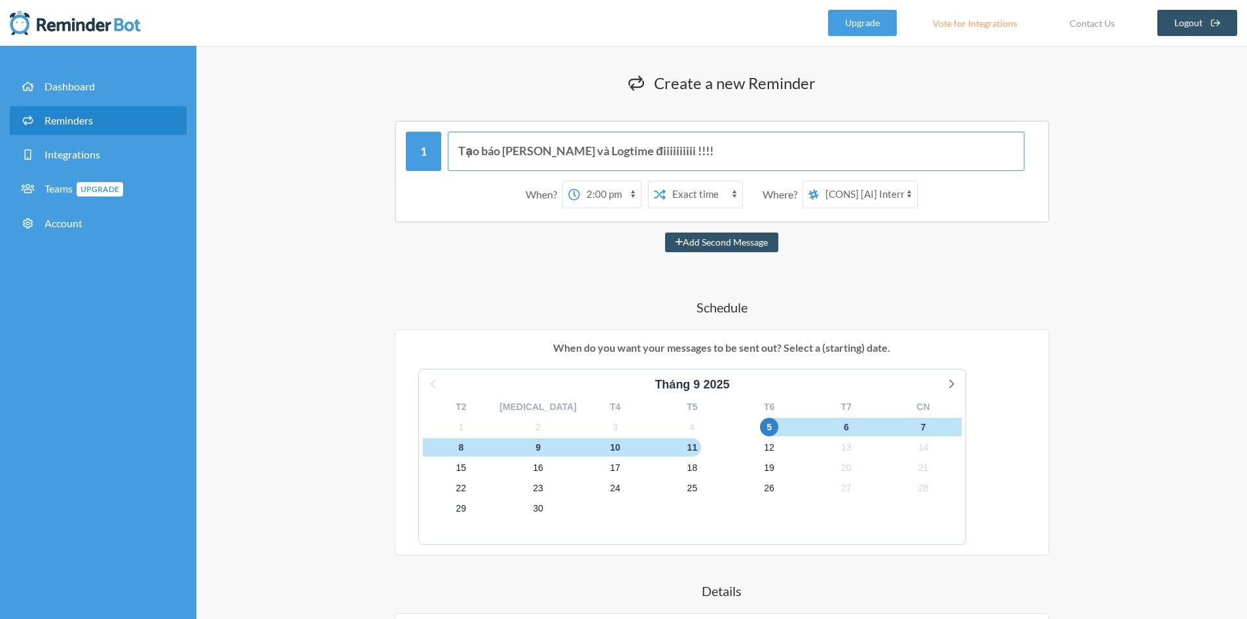
drag, startPoint x: 726, startPoint y: 149, endPoint x: 345, endPoint y: 132, distance: 380.9
click at [345, 132] on div "Tạo báo [PERSON_NAME] và Logtime điiiiiiiiii !!!! When? 12:00 am 12:15 am 12:30…" at bounding box center [722, 171] width 786 height 102
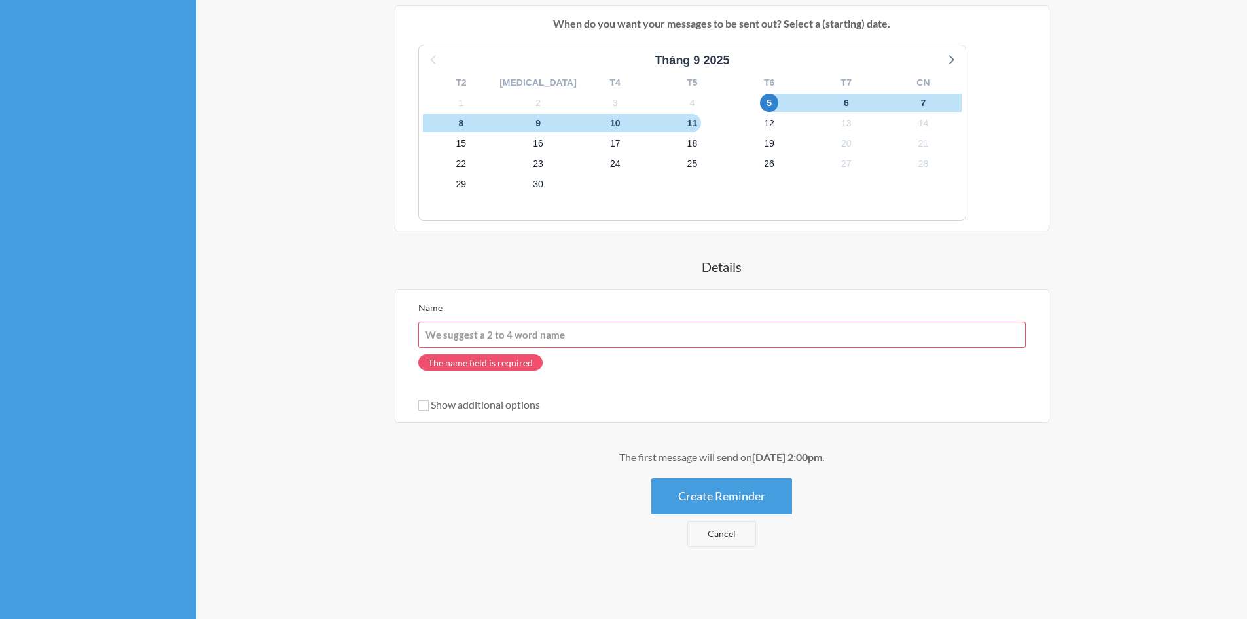
click at [570, 331] on input "Name" at bounding box center [722, 335] width 608 height 26
paste input "Tạo báo [PERSON_NAME] và Logtime điiiiiiiiii !!!!"
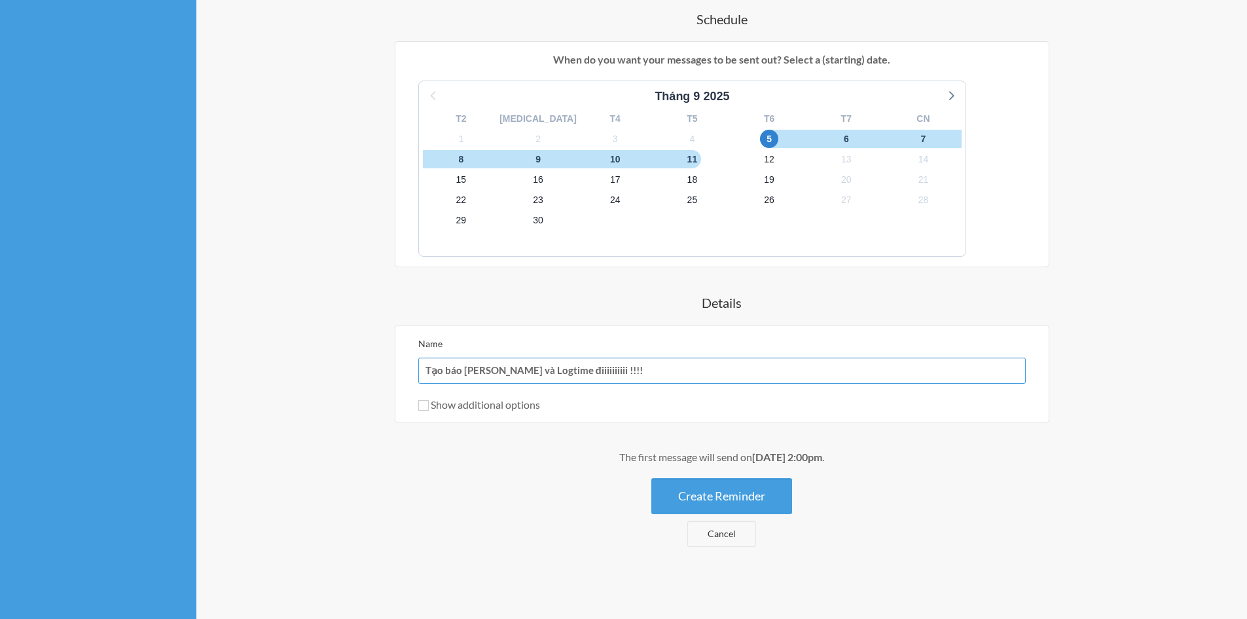
scroll to position [288, 0]
click at [606, 369] on input "Tạo báo [PERSON_NAME] và Logtime điiiiiiiiii !!!!" at bounding box center [722, 371] width 608 height 26
drag, startPoint x: 585, startPoint y: 373, endPoint x: 561, endPoint y: 371, distance: 23.7
click at [561, 371] on input "Tạo báo [PERSON_NAME] và Logtime điiiiiiiiii !!!!" at bounding box center [722, 371] width 608 height 26
type input "Tạo báo cáo tuần và Logtime đii !!!!"
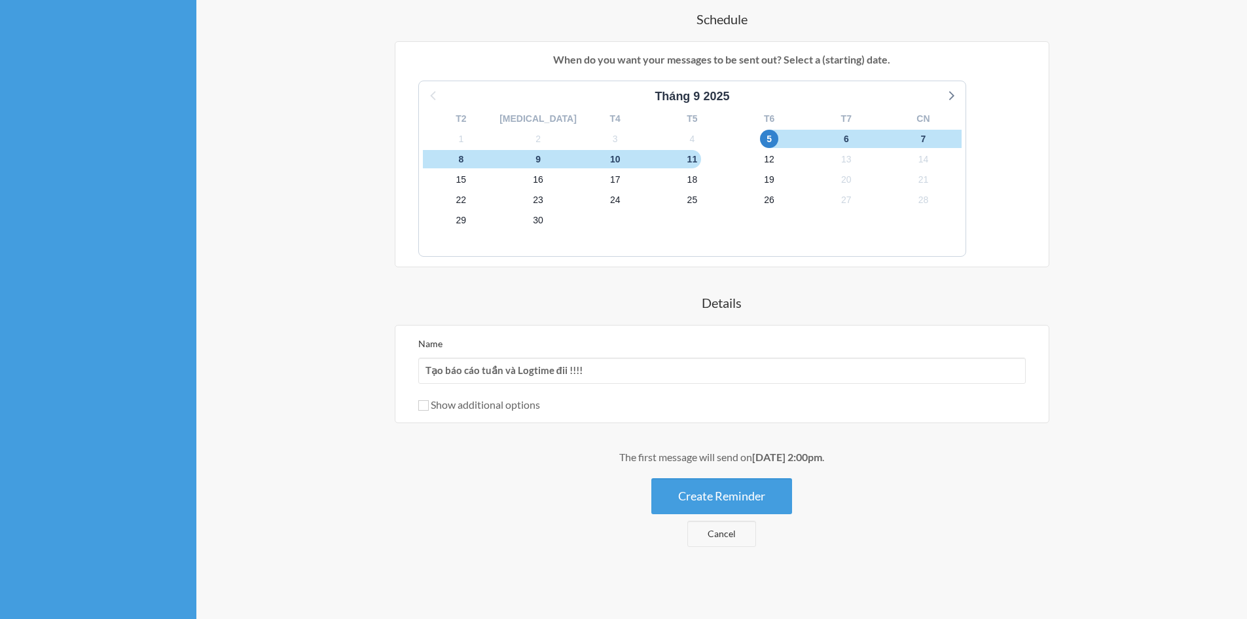
click at [1025, 483] on div "The first message will send on [DATE] 2:00pm . Create Reminder Cancel" at bounding box center [722, 498] width 786 height 98
click at [762, 487] on button "Create Reminder" at bounding box center [722, 496] width 141 height 36
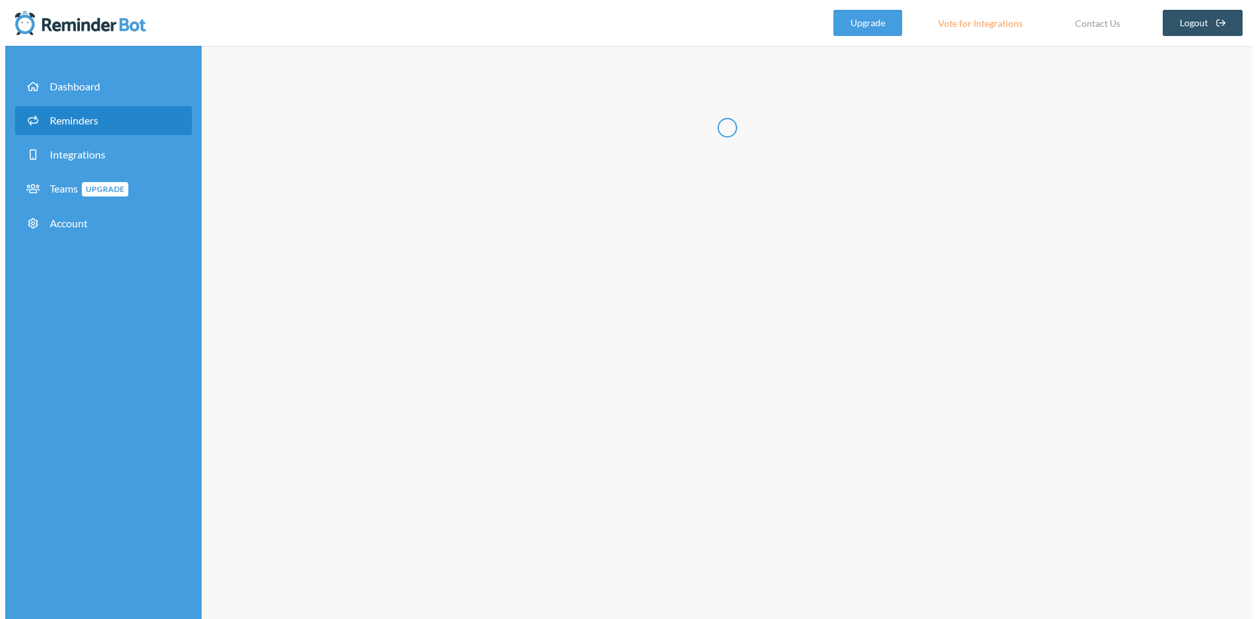
scroll to position [0, 0]
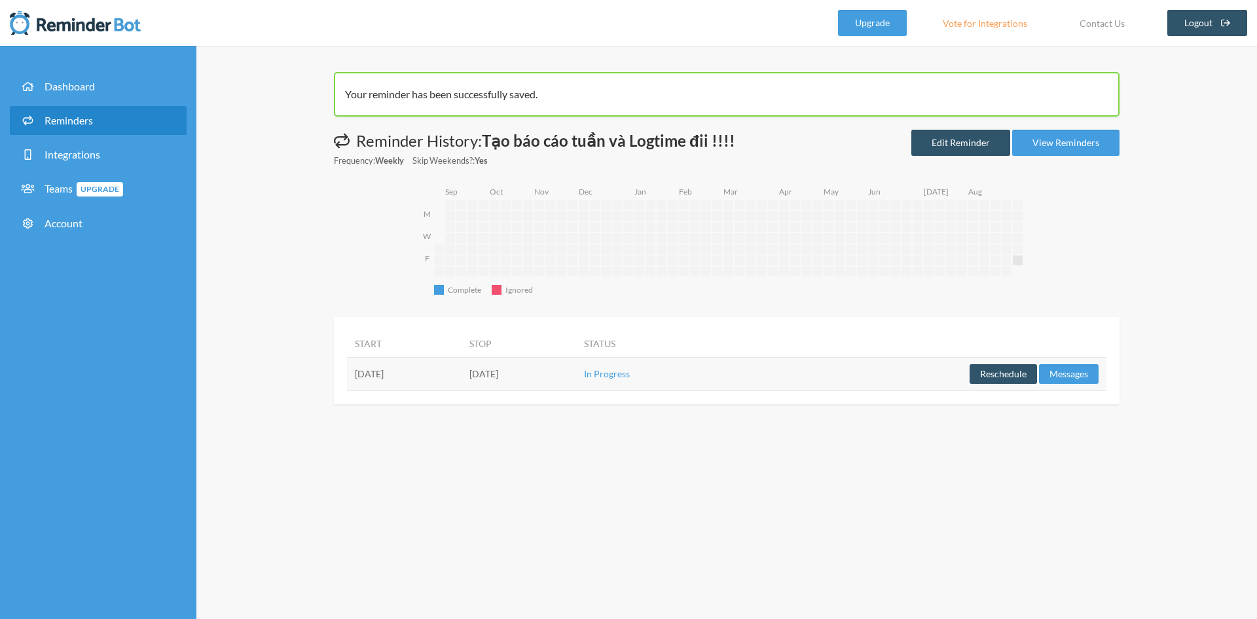
click at [570, 371] on td "[DATE]" at bounding box center [519, 373] width 115 height 33
click at [70, 32] on img at bounding box center [75, 23] width 131 height 26
